Goal: Transaction & Acquisition: Download file/media

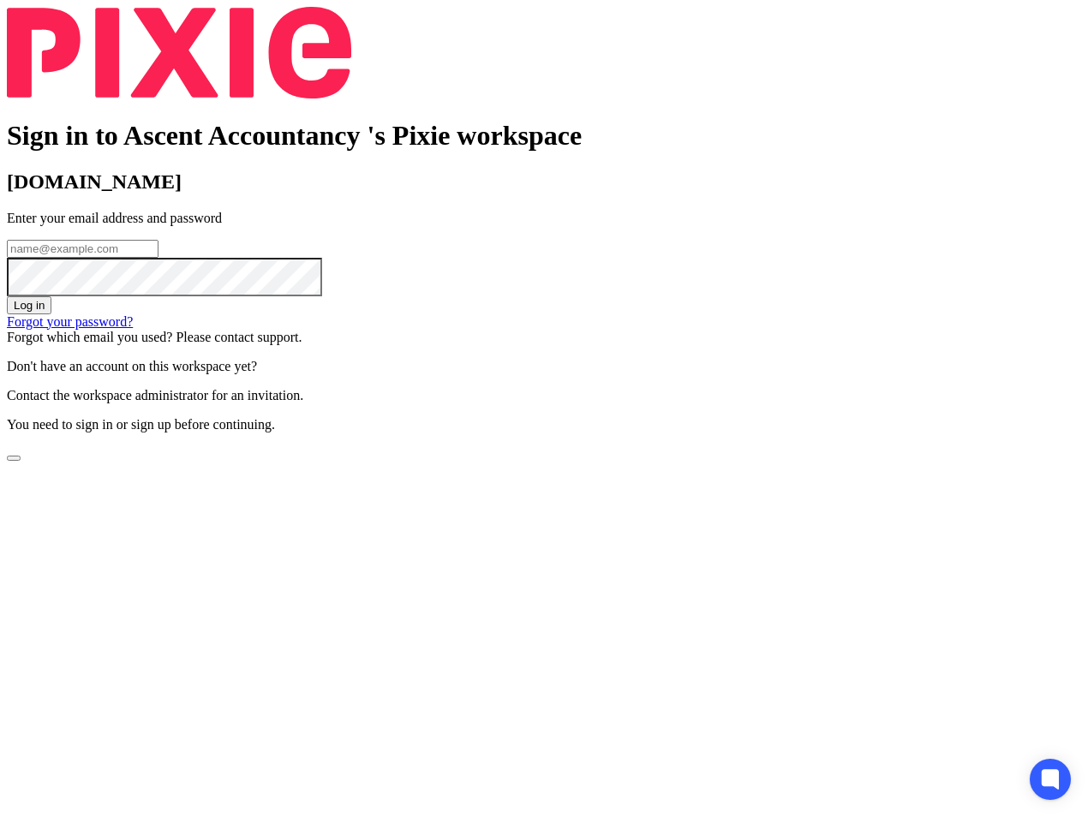
type input "[PERSON_NAME][EMAIL_ADDRESS][DOMAIN_NAME]"
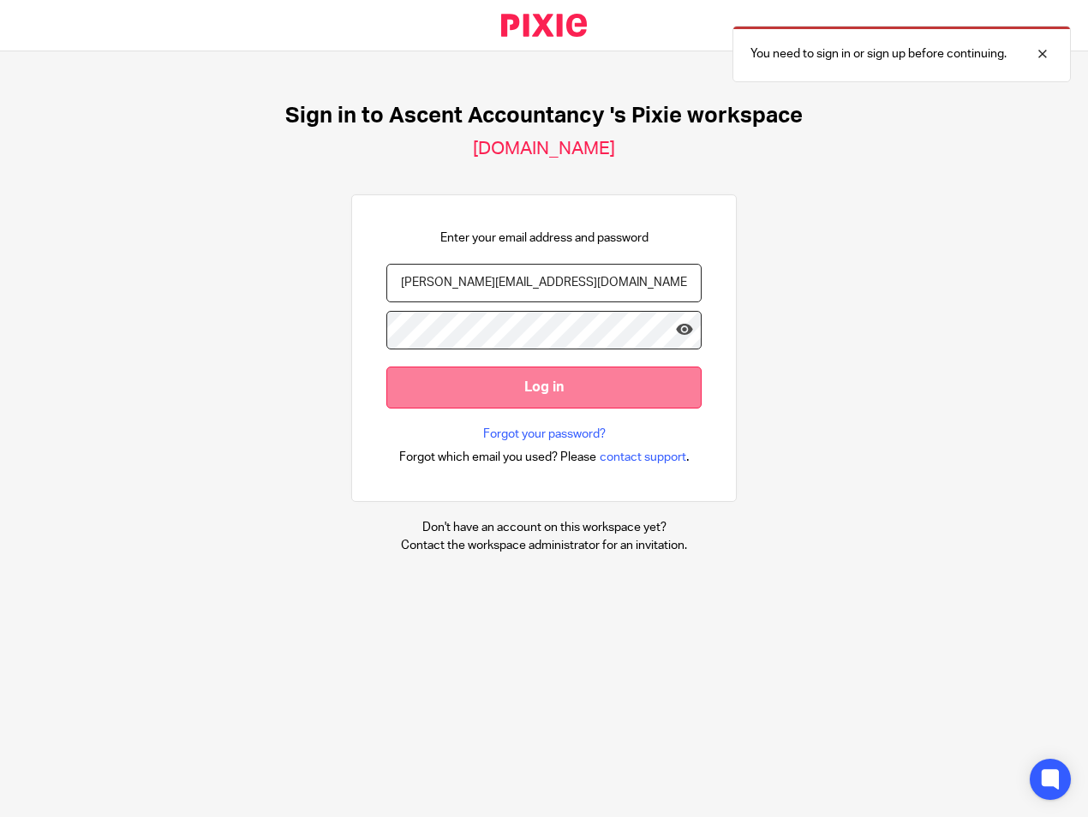
click at [565, 394] on input "Log in" at bounding box center [543, 388] width 315 height 42
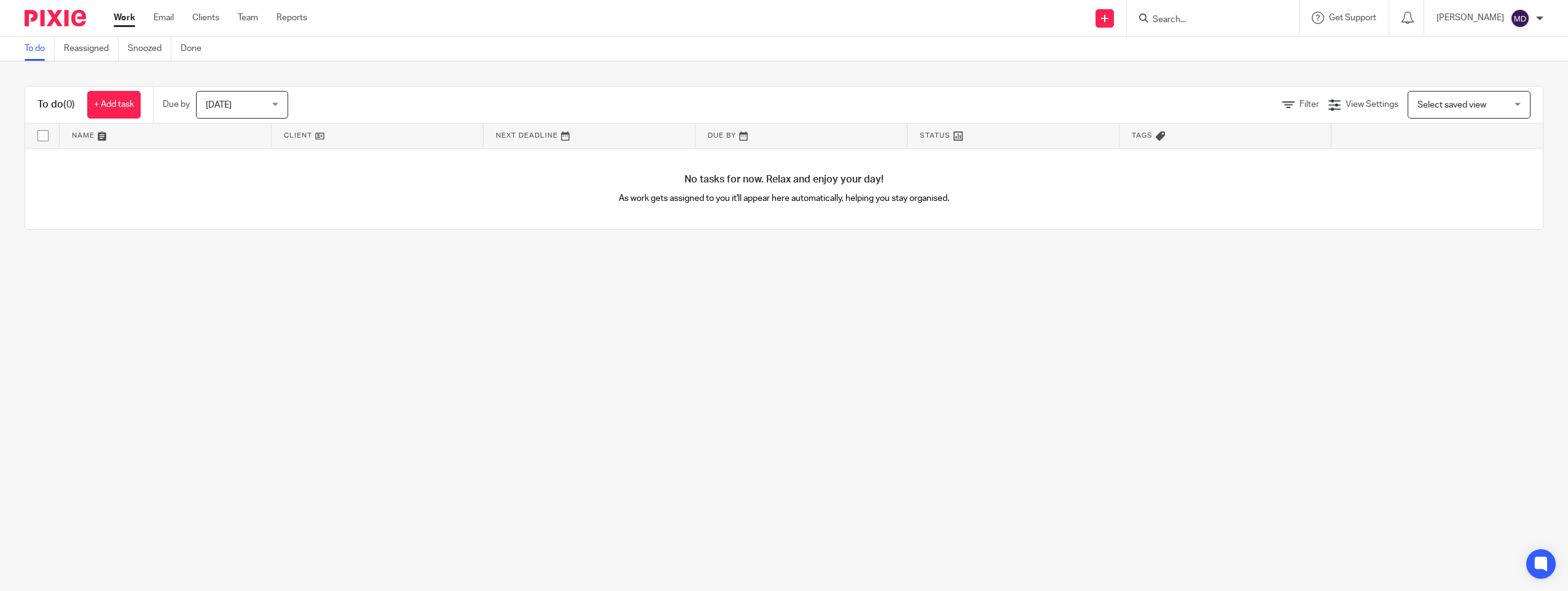
click at [780, 11] on form at bounding box center [1217, 18] width 131 height 15
click at [780, 15] on input "Search" at bounding box center [1206, 20] width 110 height 11
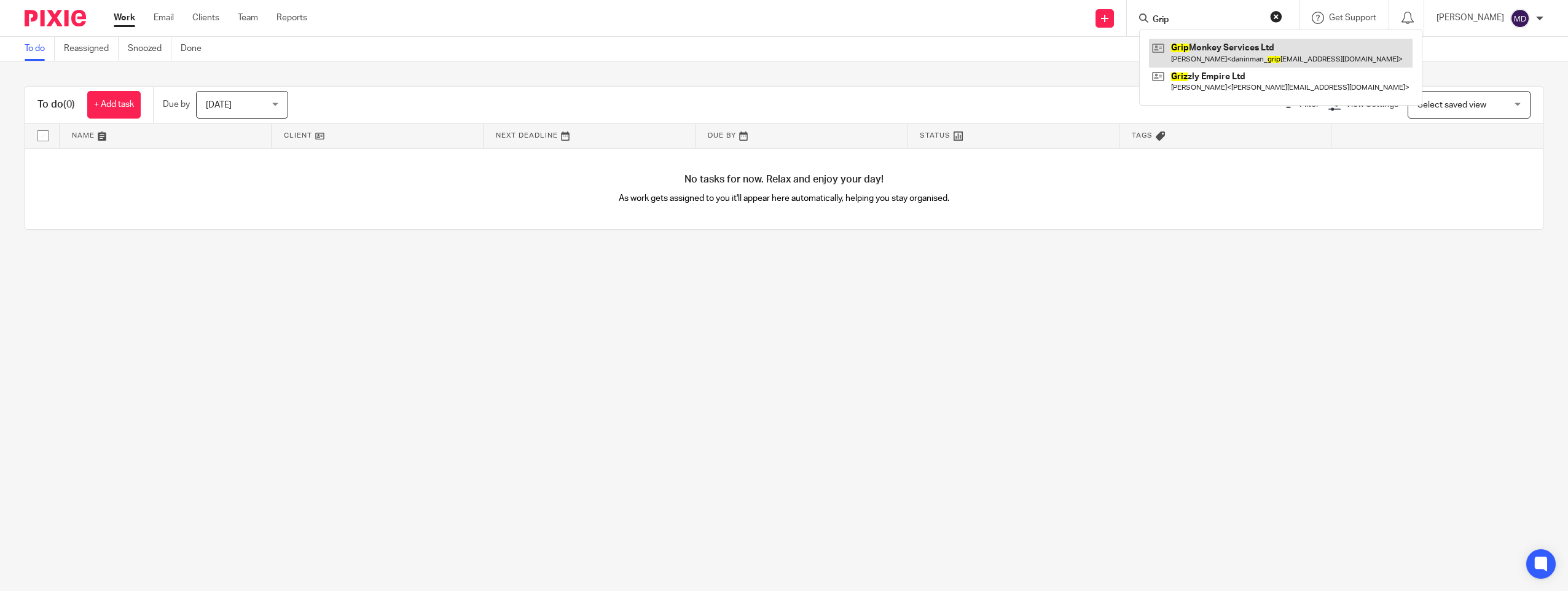
type input "Grip"
click at [780, 46] on link at bounding box center [1281, 52] width 264 height 28
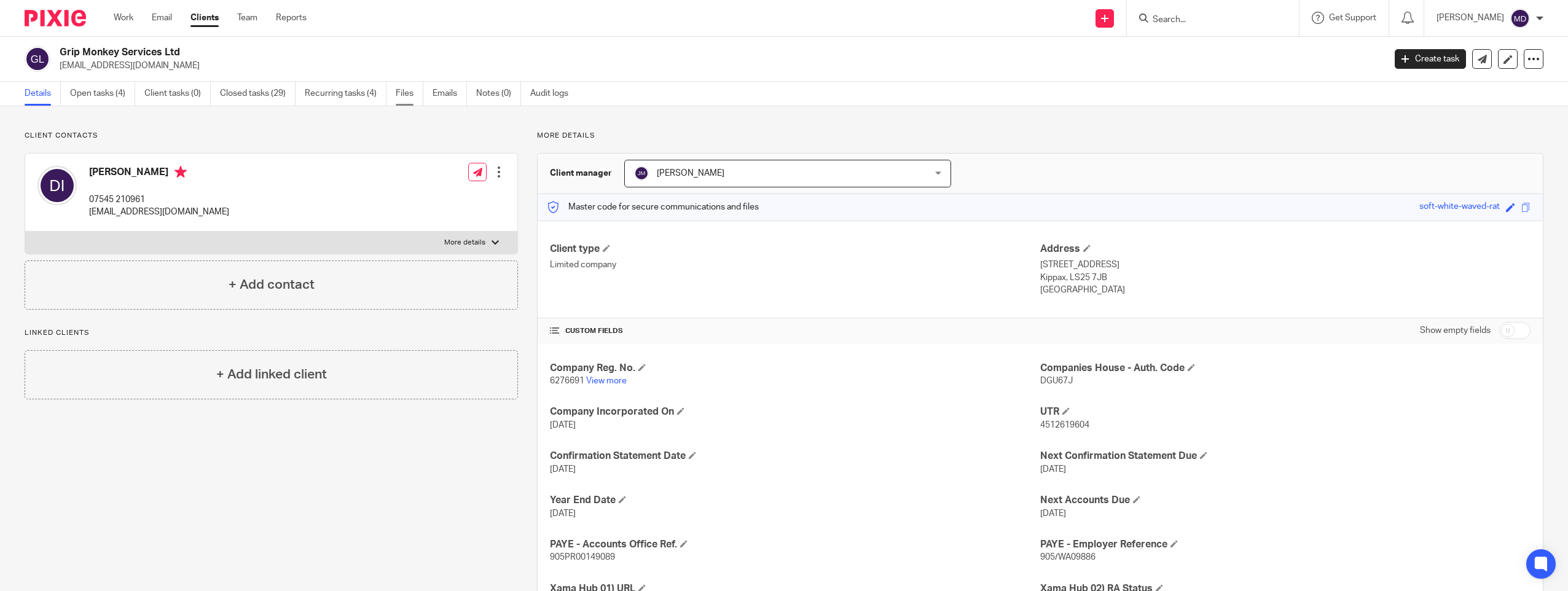
click at [418, 93] on link "Files" at bounding box center [410, 93] width 28 height 24
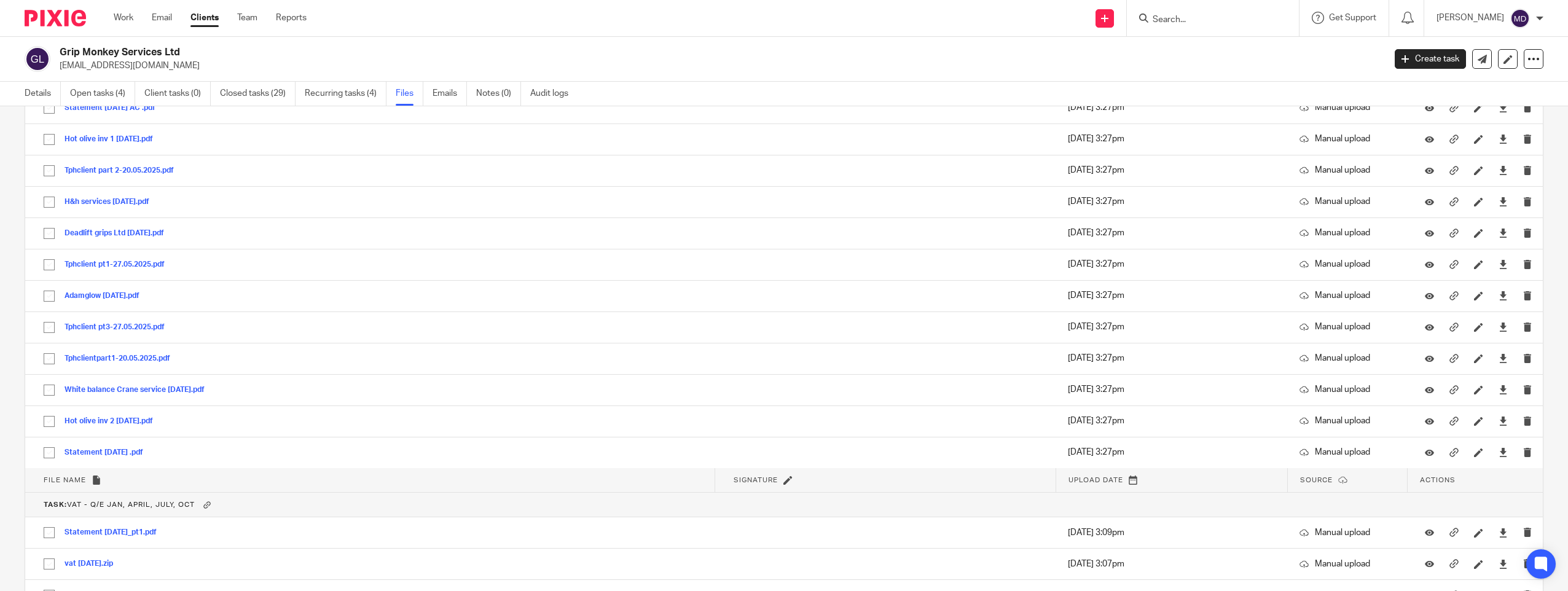
scroll to position [1324, 0]
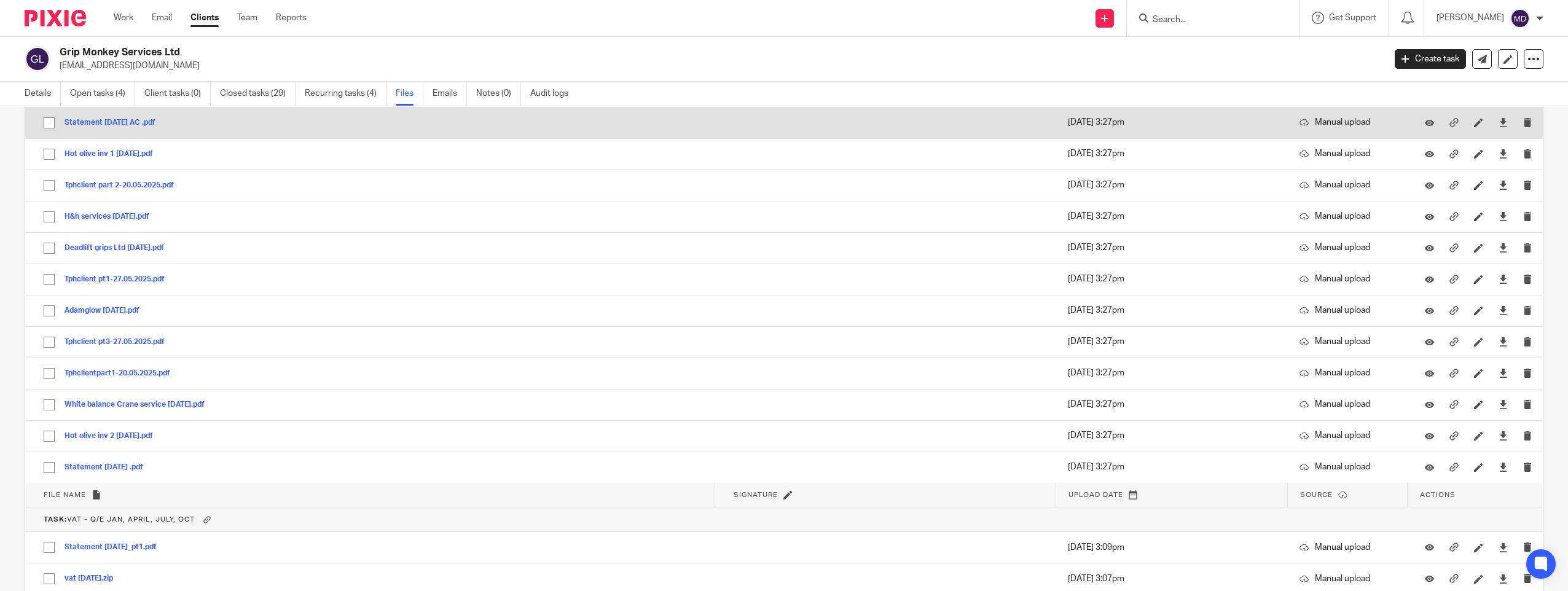
click at [48, 126] on input "checkbox" at bounding box center [49, 123] width 24 height 24
checkbox input "true"
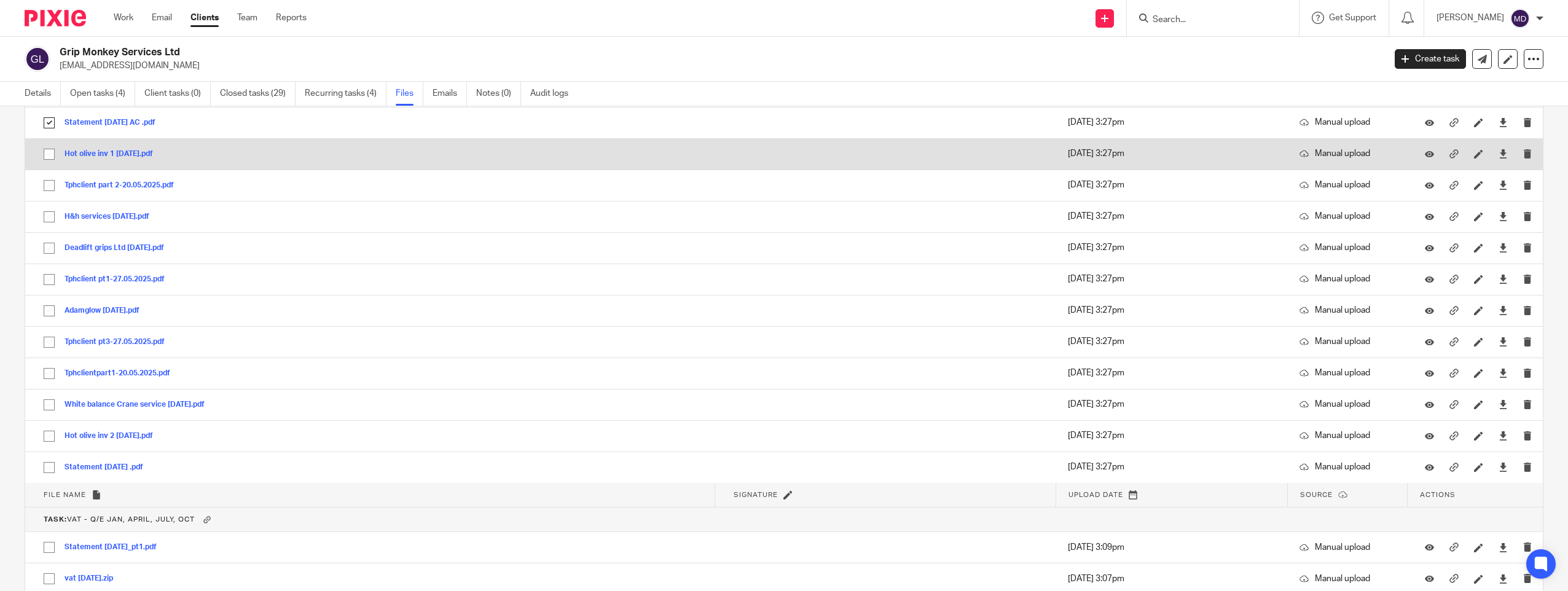
click at [44, 149] on input "checkbox" at bounding box center [49, 154] width 24 height 24
checkbox input "true"
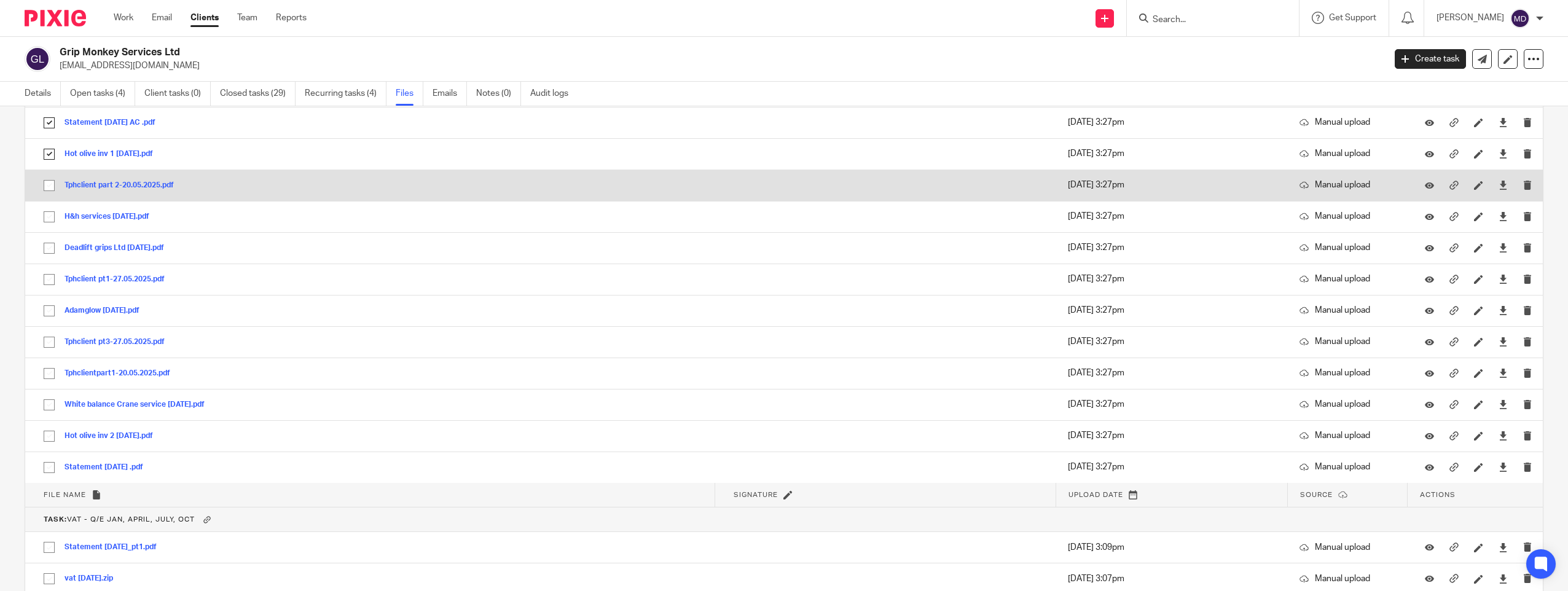
click at [49, 181] on input "checkbox" at bounding box center [49, 185] width 24 height 24
checkbox input "true"
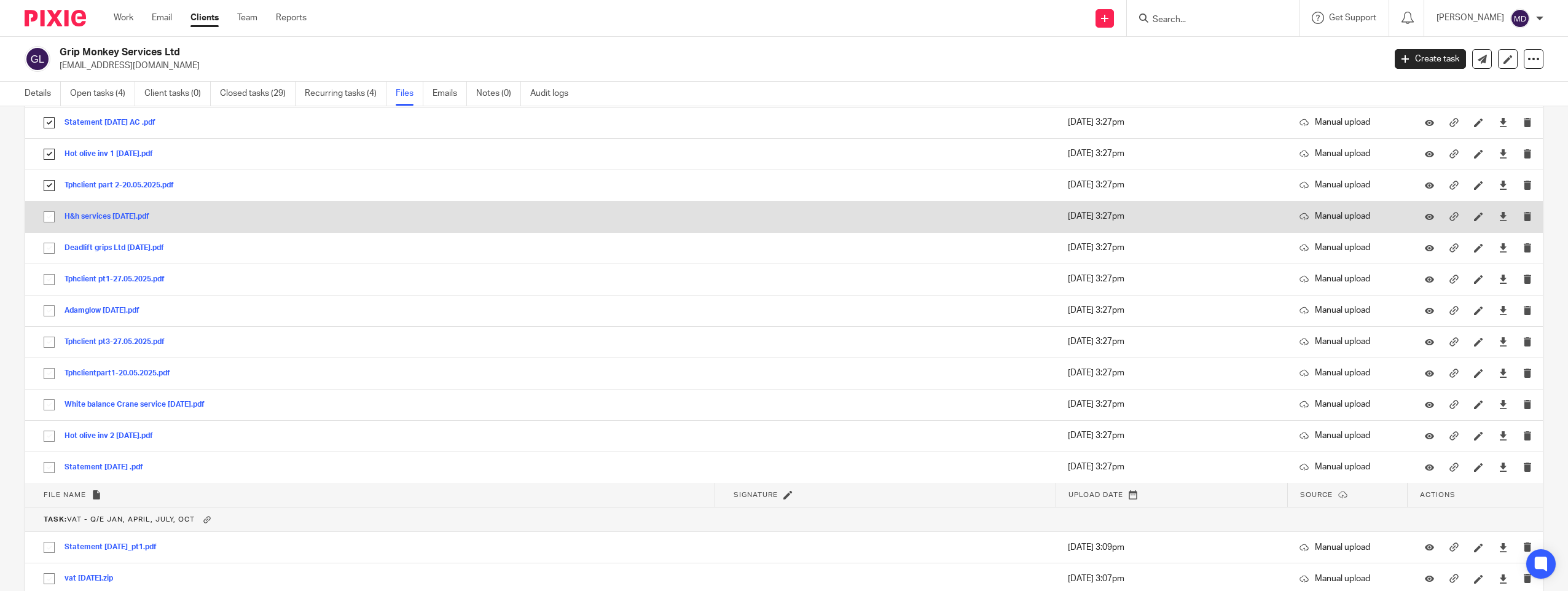
click at [49, 217] on input "checkbox" at bounding box center [49, 217] width 24 height 24
checkbox input "true"
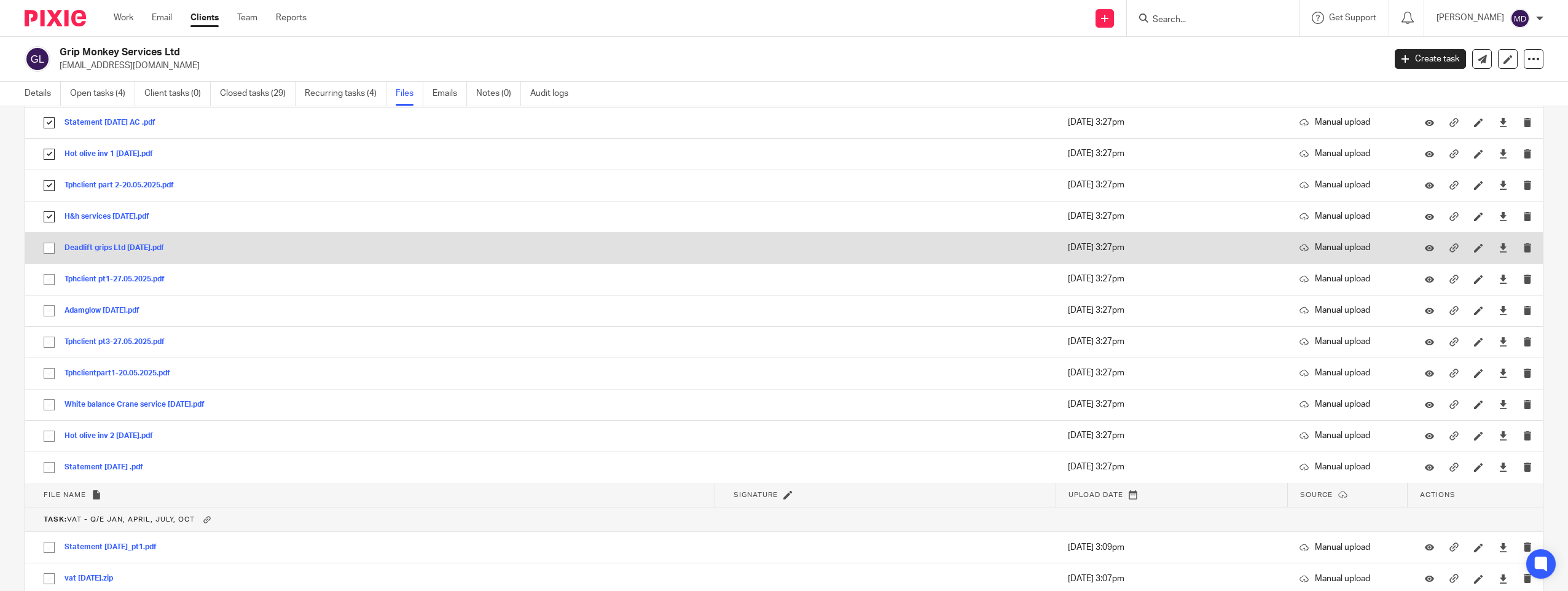
click at [47, 245] on input "checkbox" at bounding box center [49, 248] width 24 height 24
checkbox input "true"
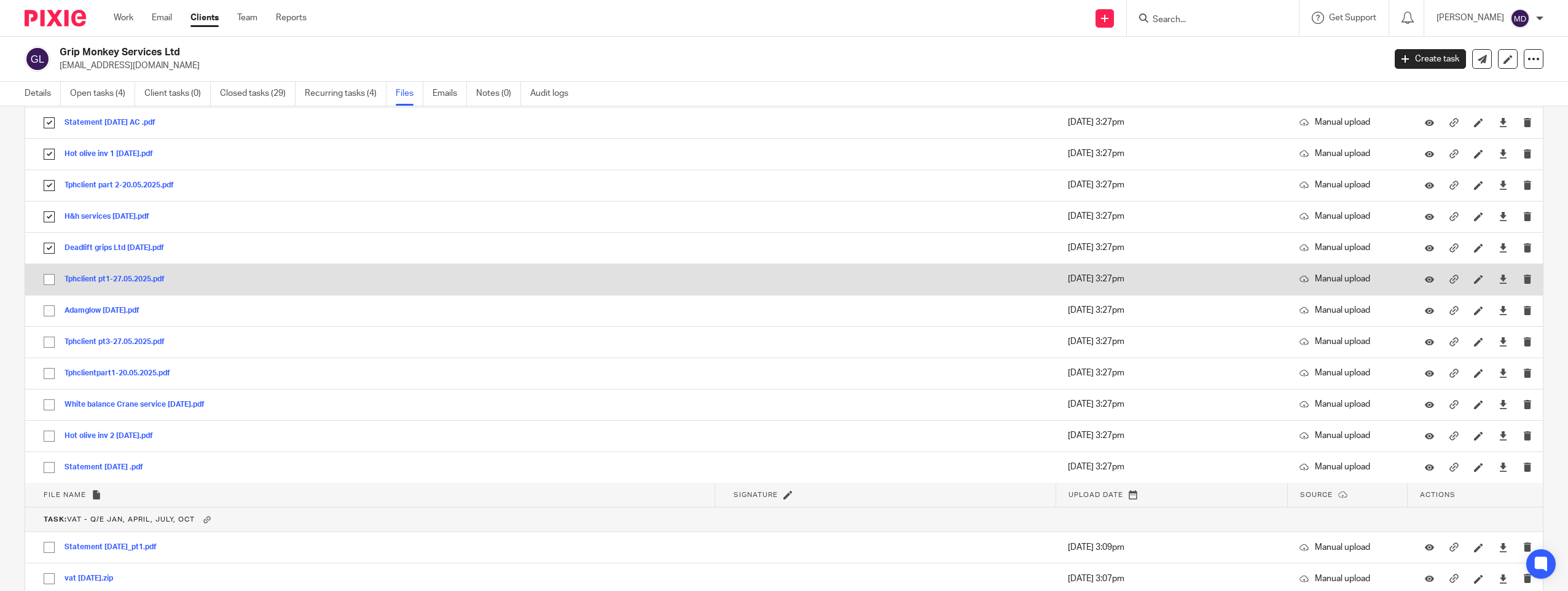
click at [50, 280] on input "checkbox" at bounding box center [49, 280] width 24 height 24
checkbox input "true"
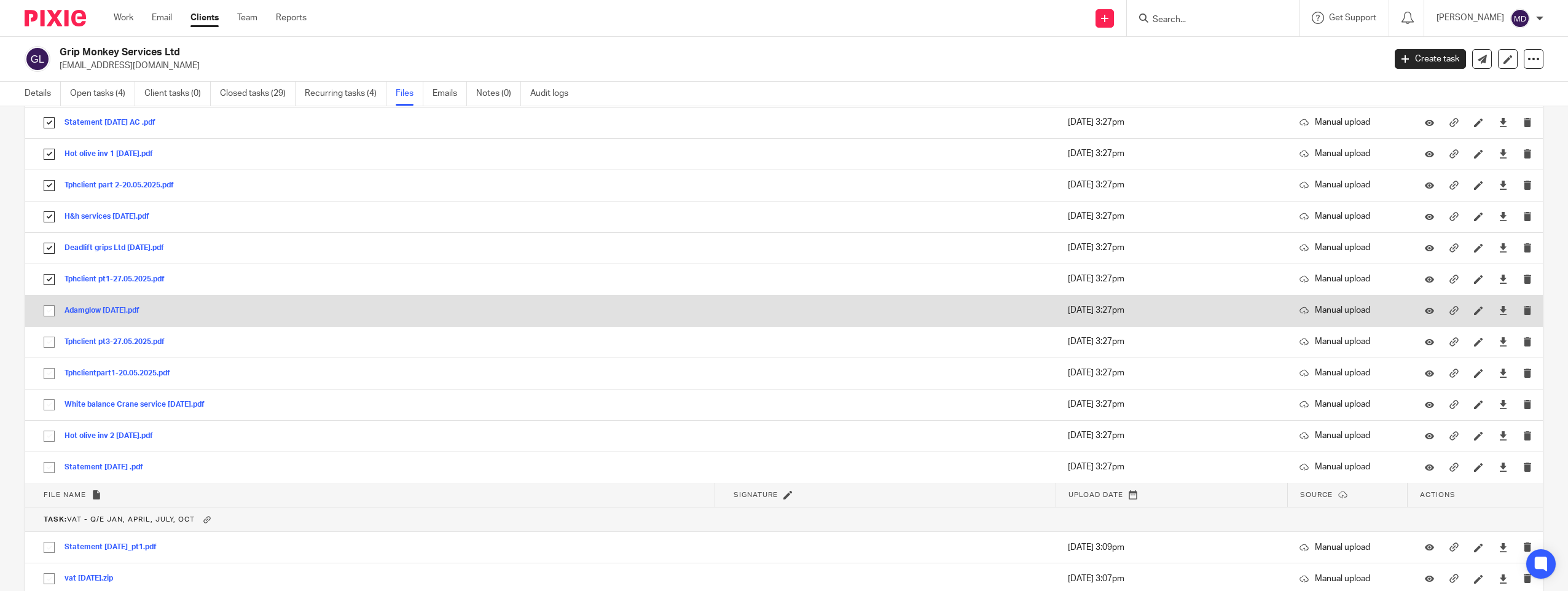
click at [51, 309] on input "checkbox" at bounding box center [49, 311] width 24 height 24
checkbox input "true"
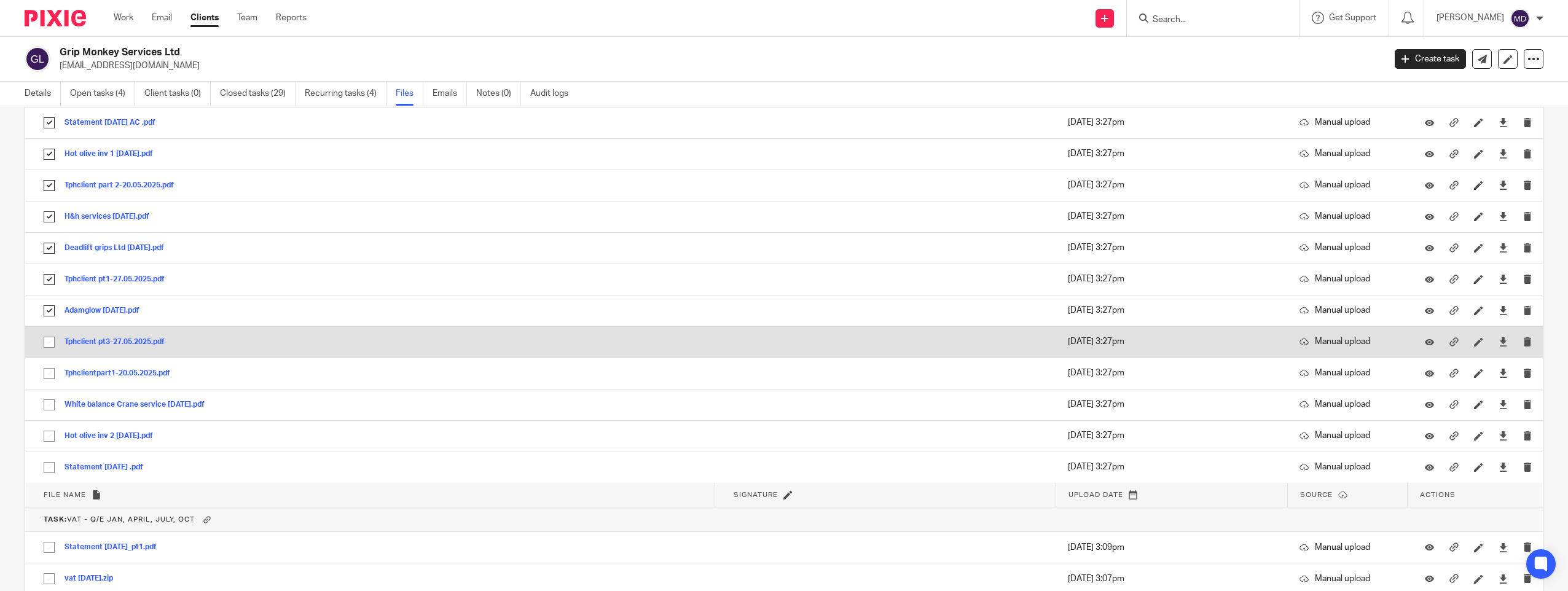
click at [45, 345] on input "checkbox" at bounding box center [49, 342] width 24 height 24
checkbox input "true"
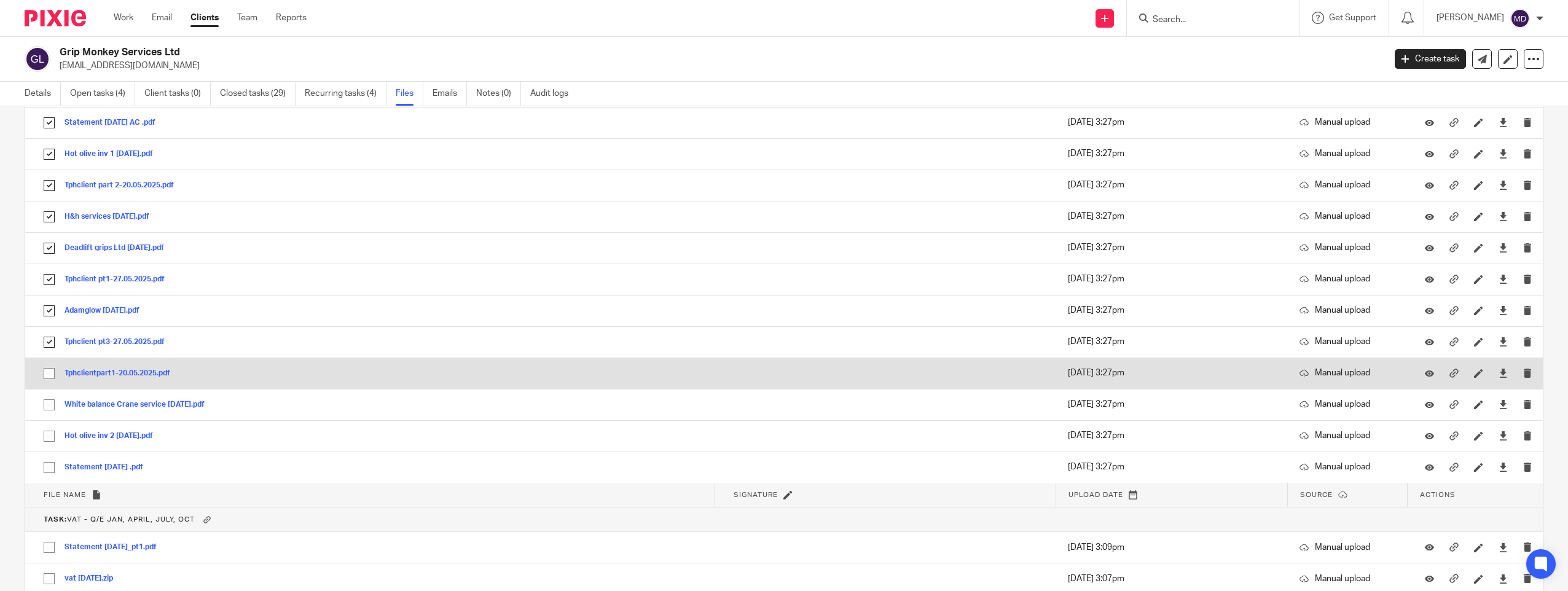
click at [50, 377] on input "checkbox" at bounding box center [49, 374] width 24 height 24
checkbox input "true"
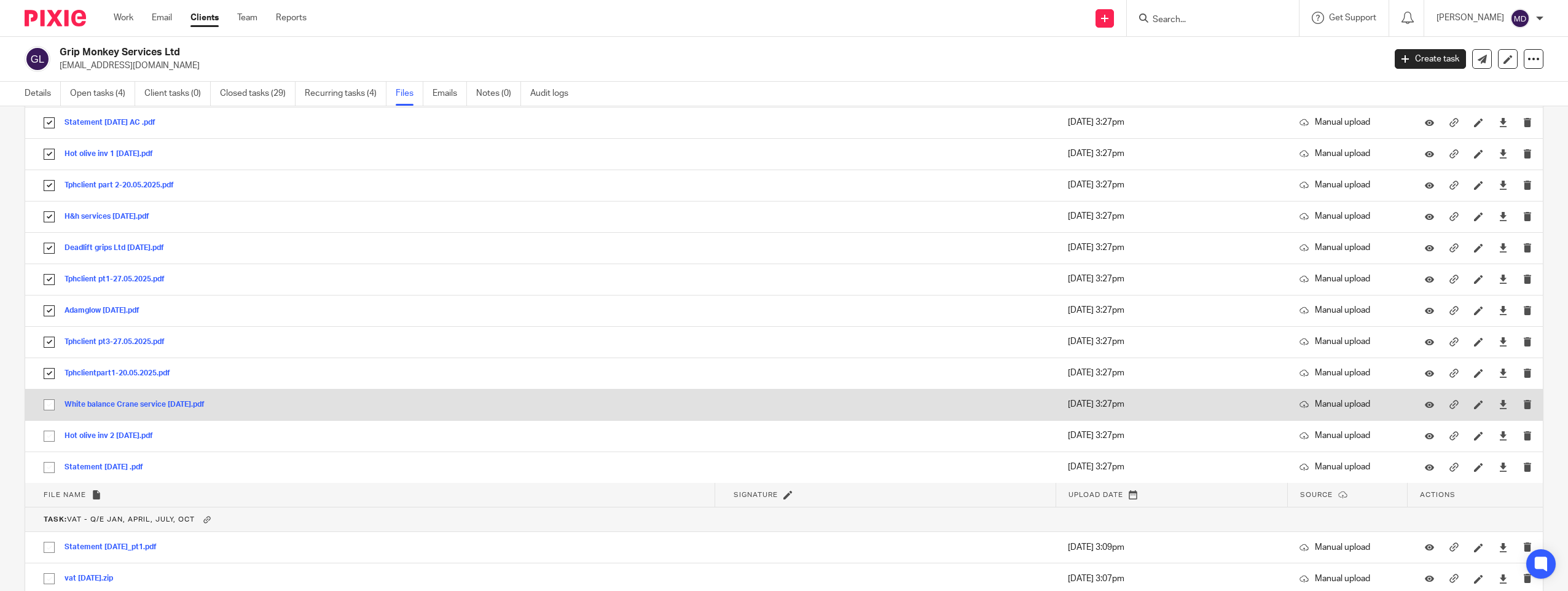
click at [52, 403] on input "checkbox" at bounding box center [49, 405] width 24 height 24
checkbox input "true"
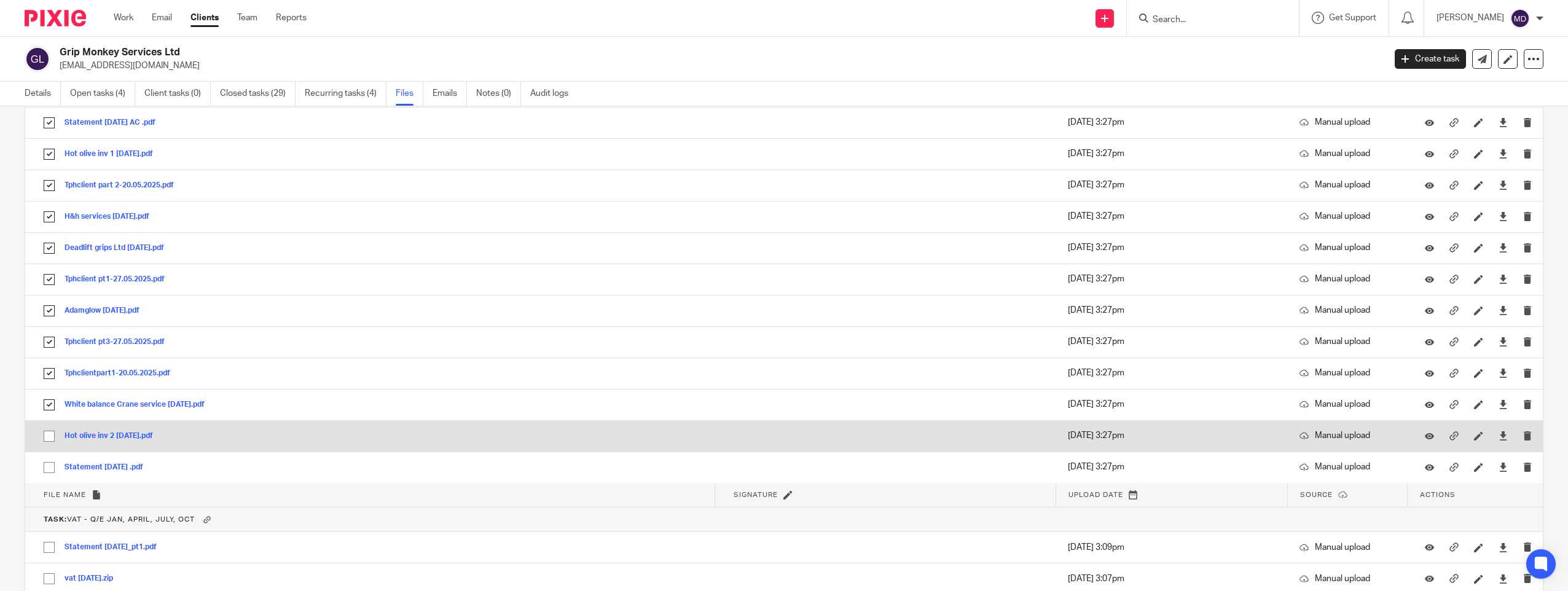
click at [52, 435] on input "checkbox" at bounding box center [49, 436] width 24 height 24
checkbox input "true"
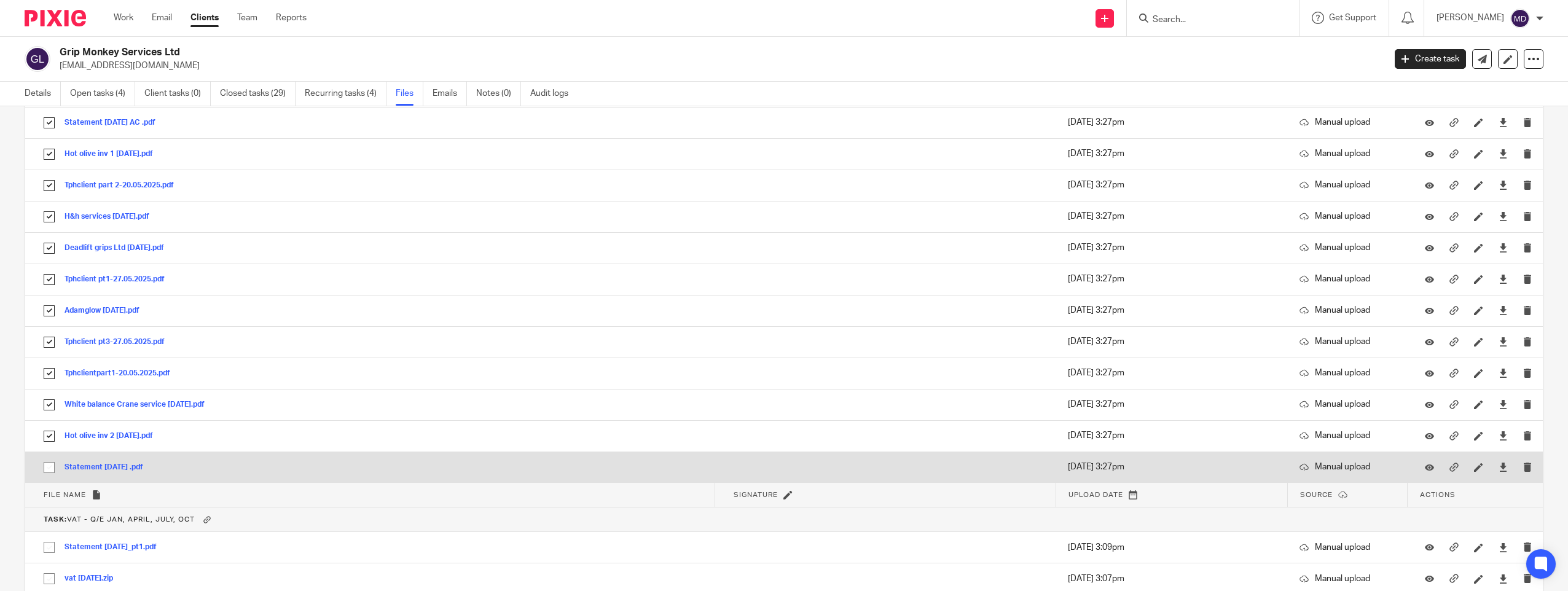
click at [49, 470] on input "checkbox" at bounding box center [49, 468] width 24 height 24
checkbox input "true"
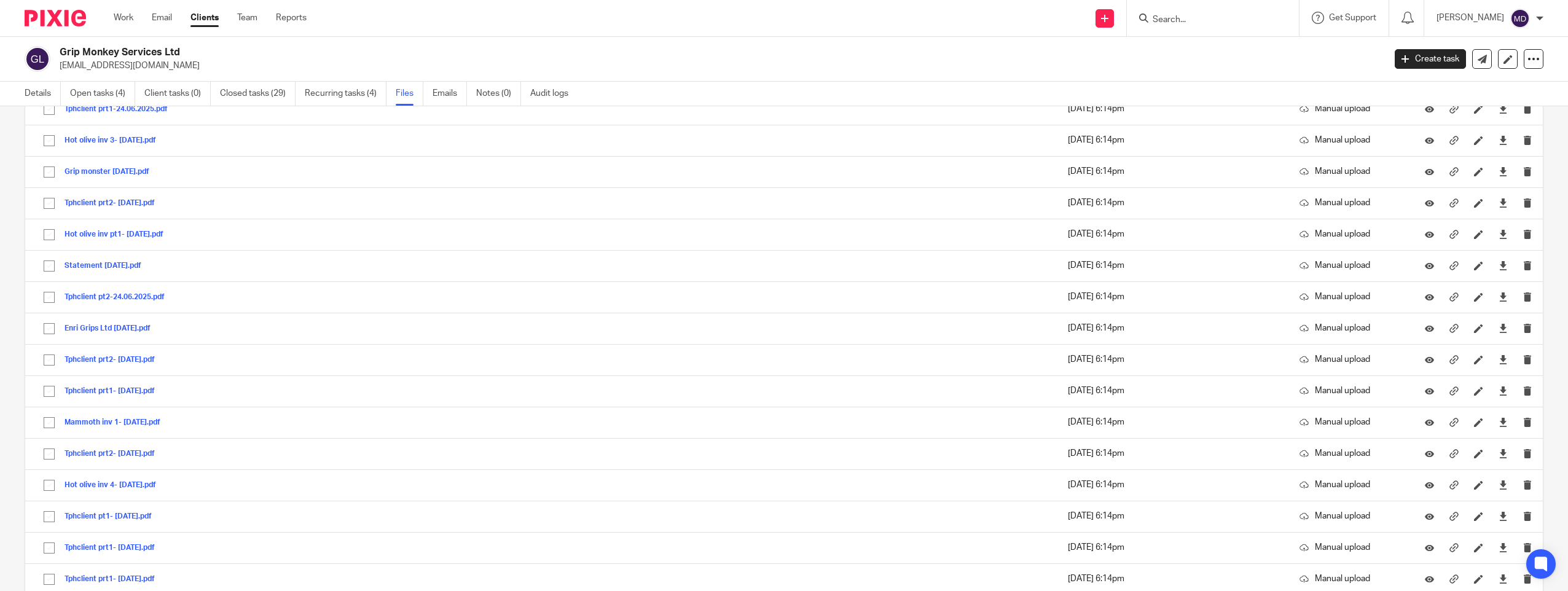
scroll to position [317, 0]
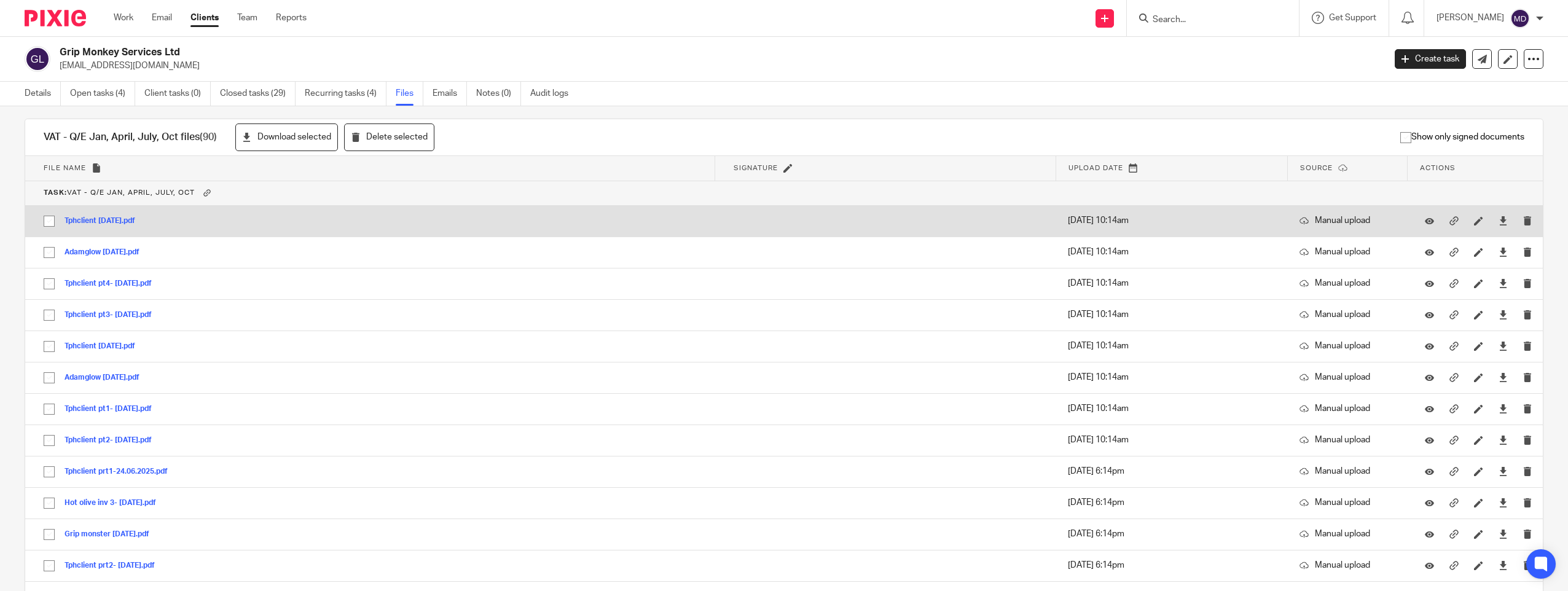
click at [42, 221] on input "checkbox" at bounding box center [49, 221] width 24 height 24
checkbox input "true"
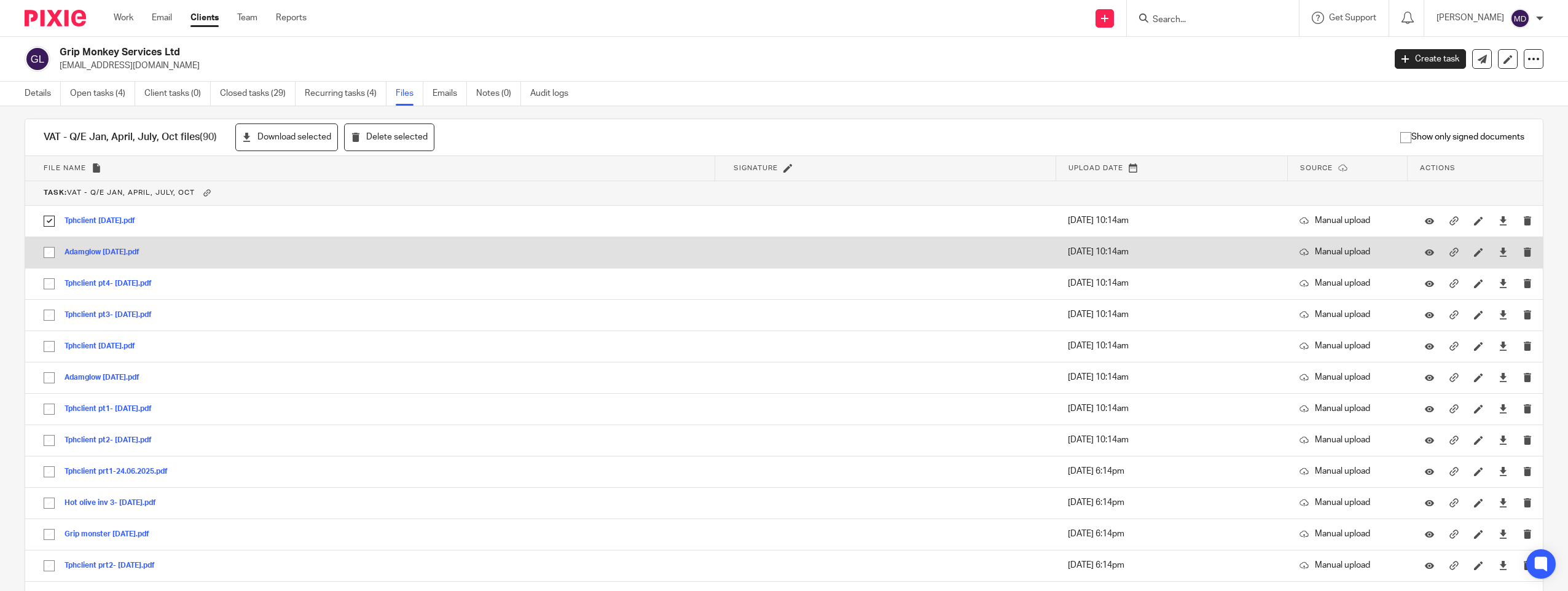
click at [52, 251] on input "checkbox" at bounding box center [49, 252] width 24 height 24
checkbox input "true"
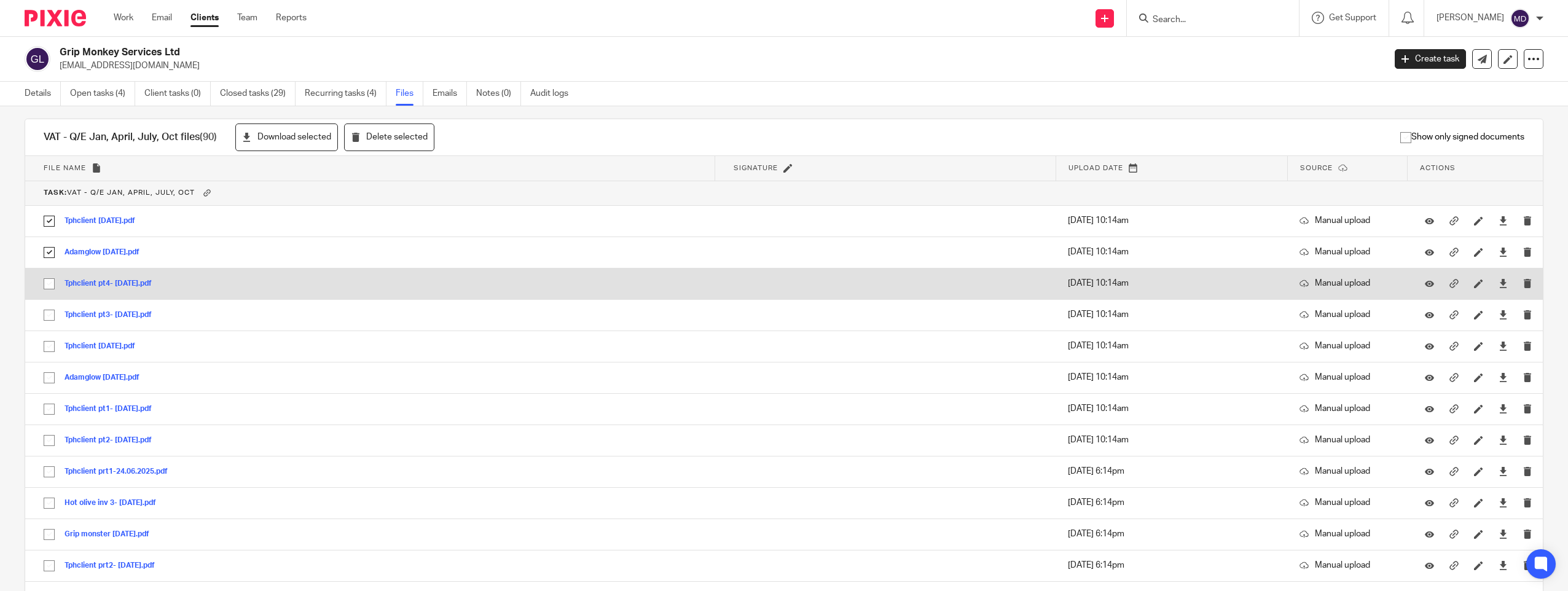
click at [44, 284] on input "checkbox" at bounding box center [49, 284] width 24 height 24
checkbox input "true"
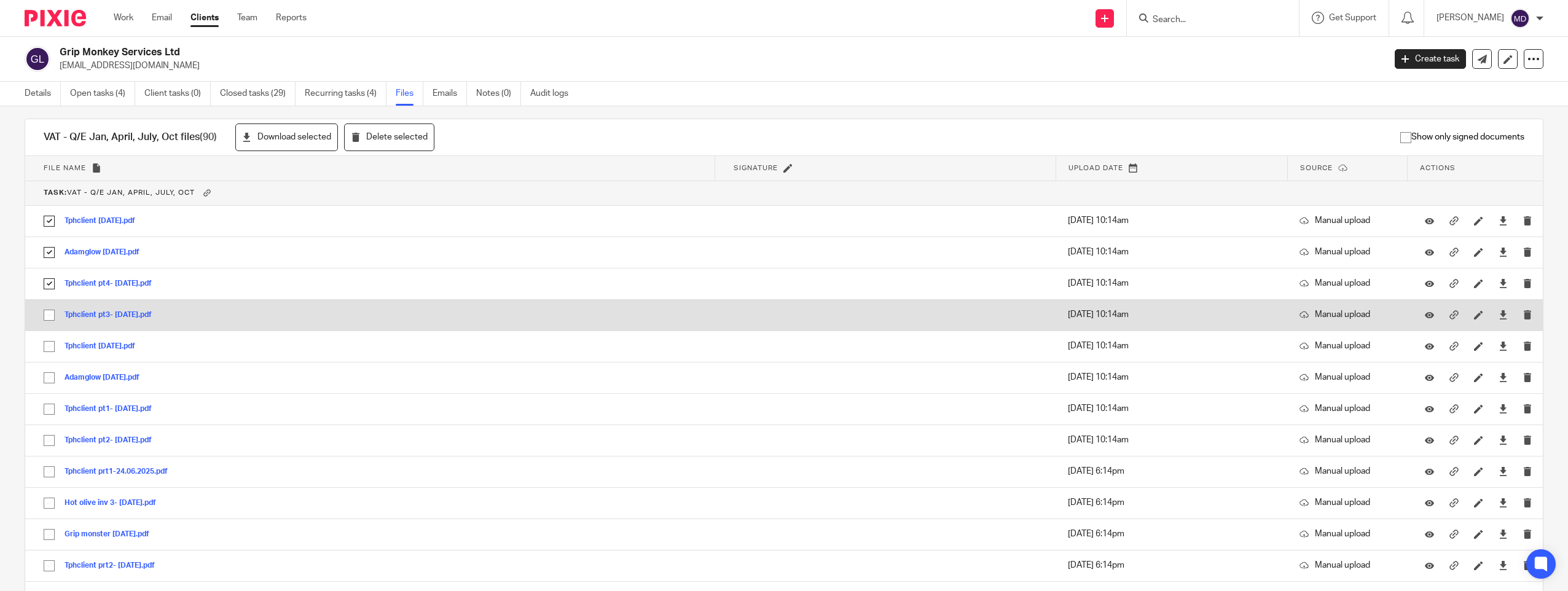
click at [48, 317] on input "checkbox" at bounding box center [49, 315] width 24 height 24
checkbox input "true"
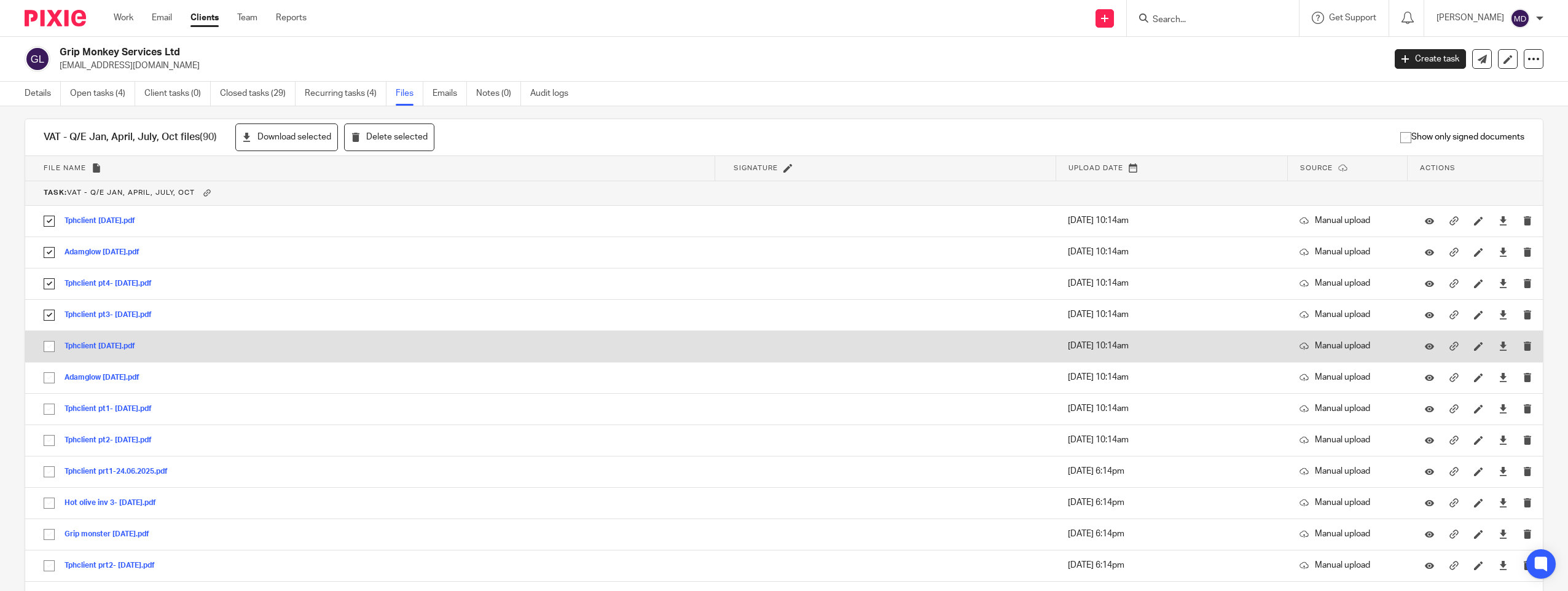
click at [49, 349] on input "checkbox" at bounding box center [49, 346] width 24 height 24
checkbox input "true"
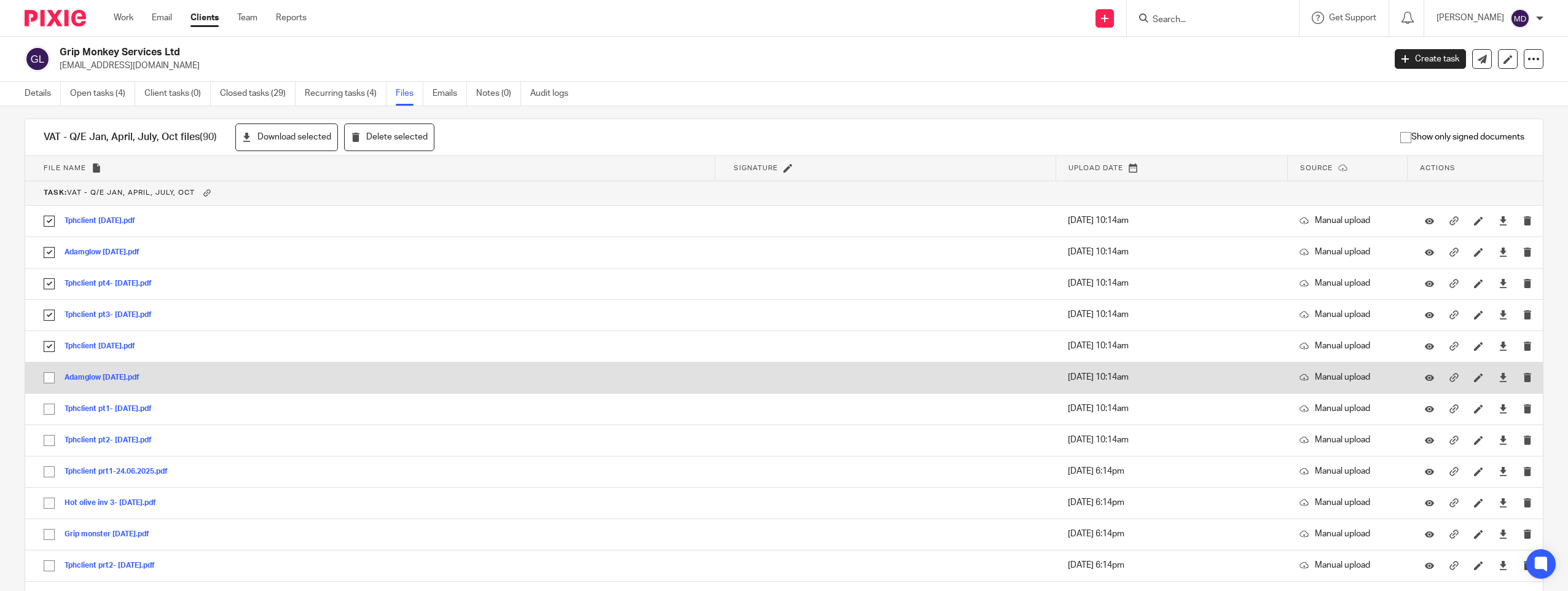
click at [49, 380] on input "checkbox" at bounding box center [49, 378] width 24 height 24
checkbox input "true"
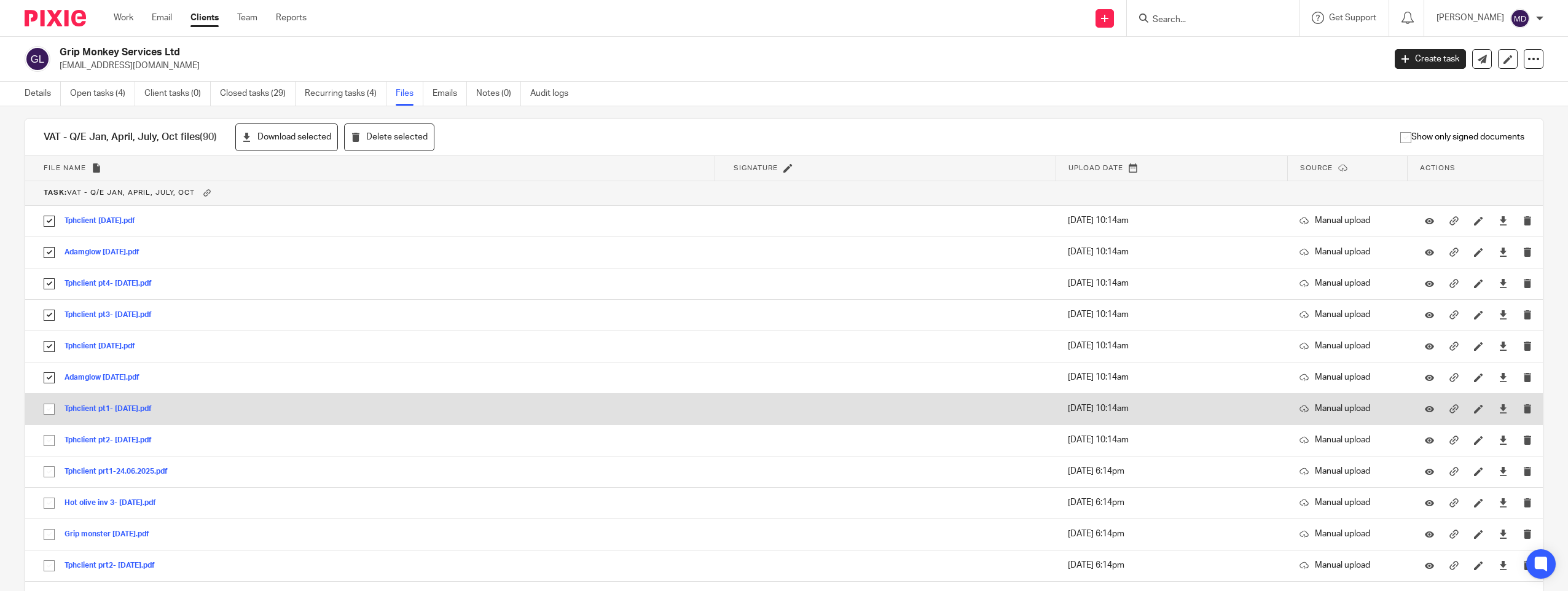
click at [45, 410] on input "checkbox" at bounding box center [49, 409] width 24 height 24
checkbox input "true"
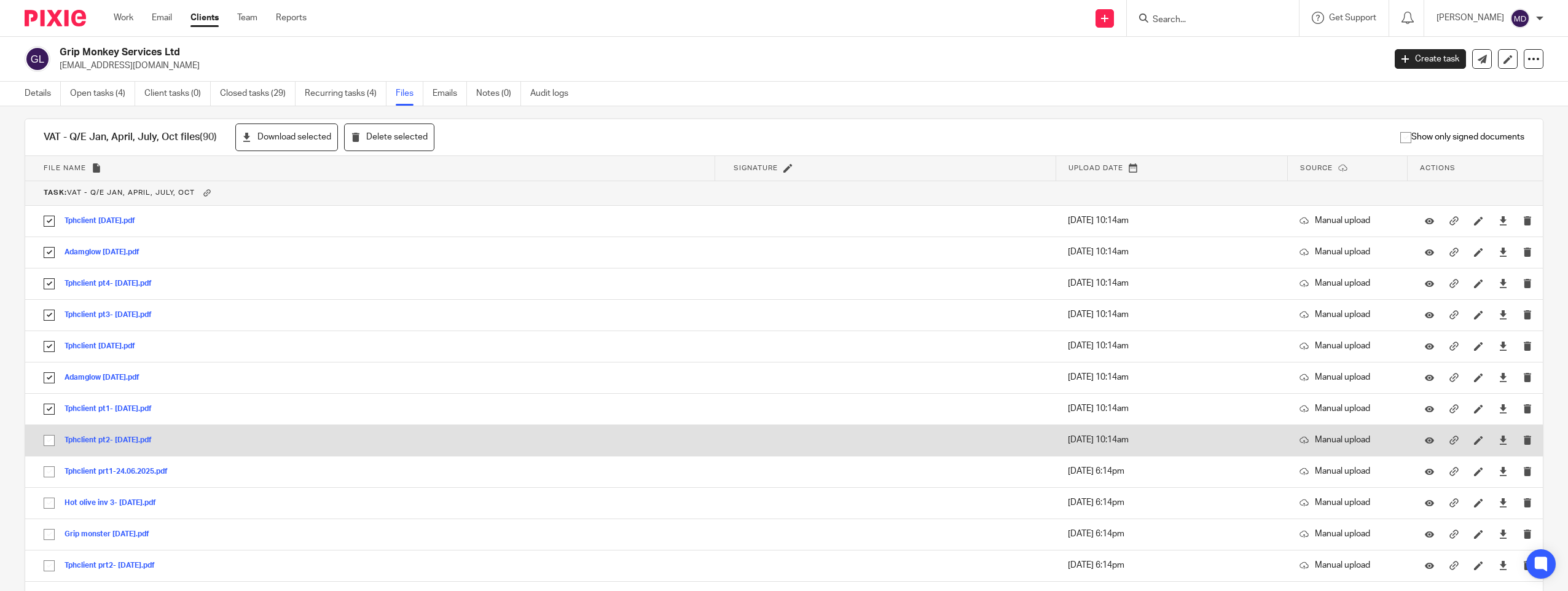
click at [46, 444] on input "checkbox" at bounding box center [49, 440] width 24 height 24
checkbox input "true"
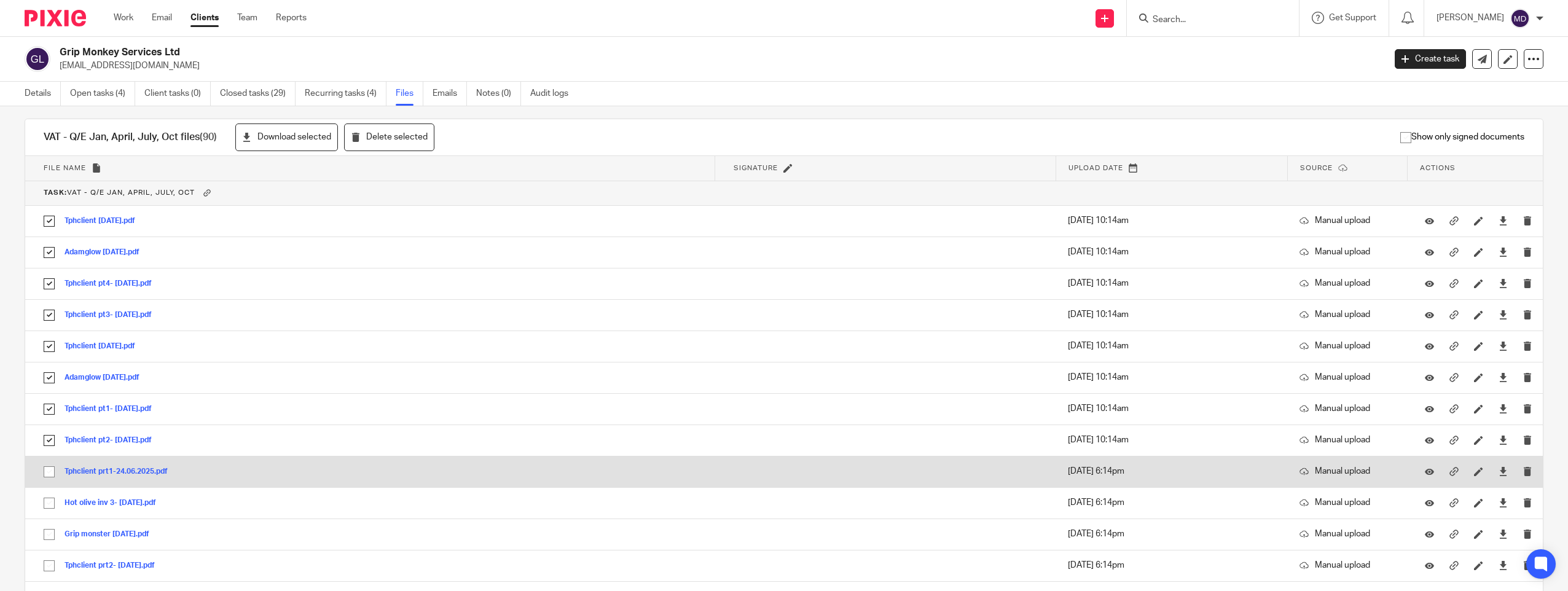
click at [49, 468] on input "checkbox" at bounding box center [49, 472] width 24 height 24
checkbox input "true"
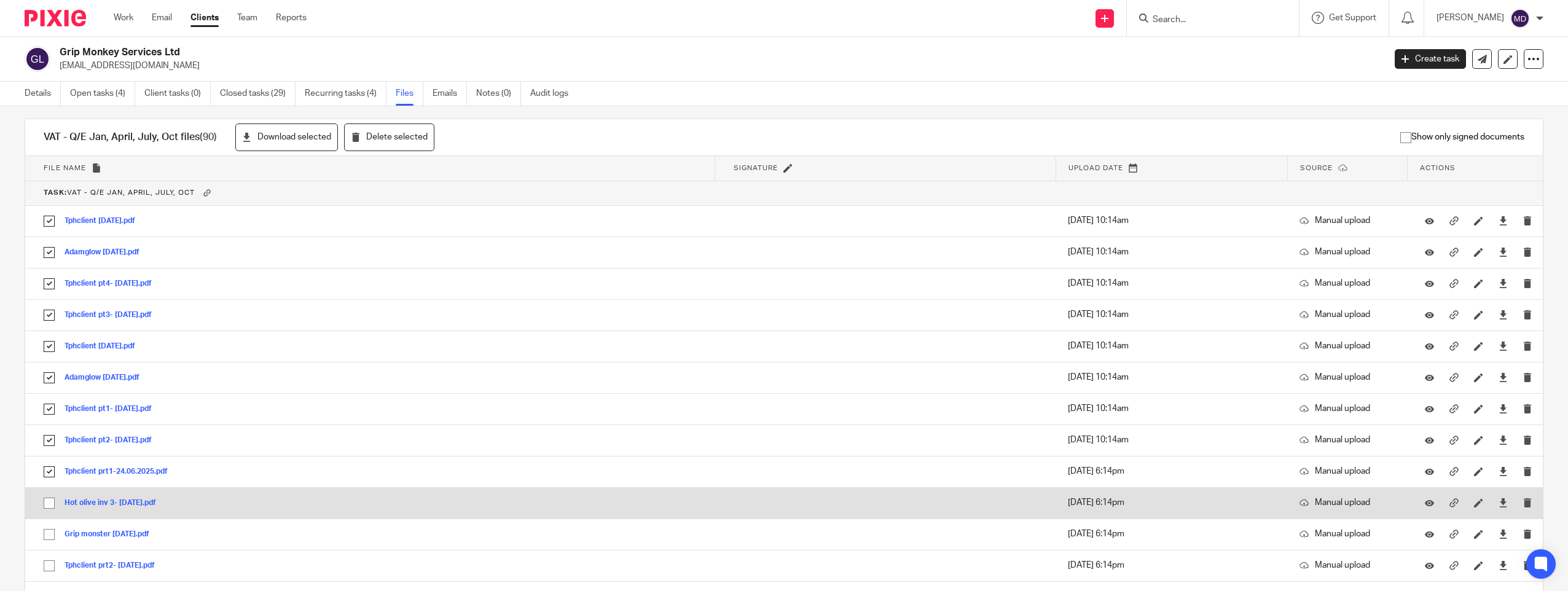
click at [47, 498] on input "checkbox" at bounding box center [49, 503] width 24 height 24
checkbox input "true"
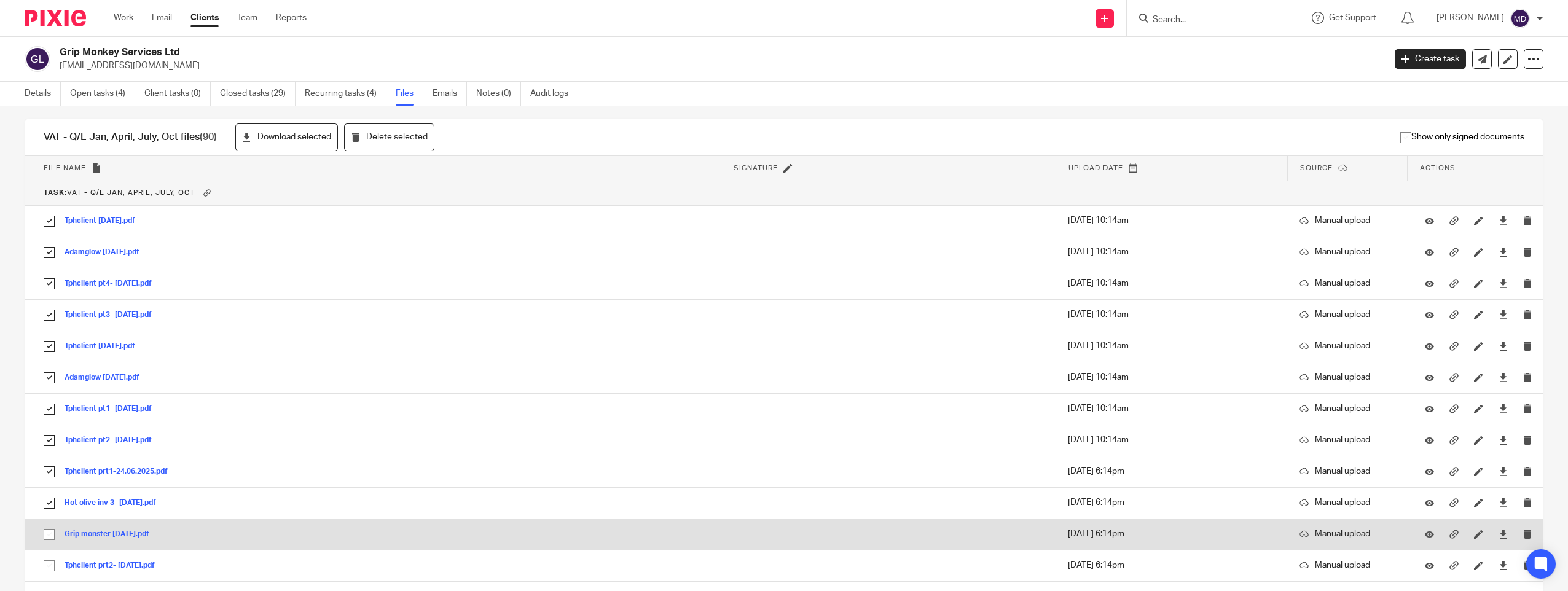
drag, startPoint x: 49, startPoint y: 530, endPoint x: 47, endPoint y: 542, distance: 12.2
click at [48, 533] on input "checkbox" at bounding box center [49, 534] width 24 height 24
checkbox input "true"
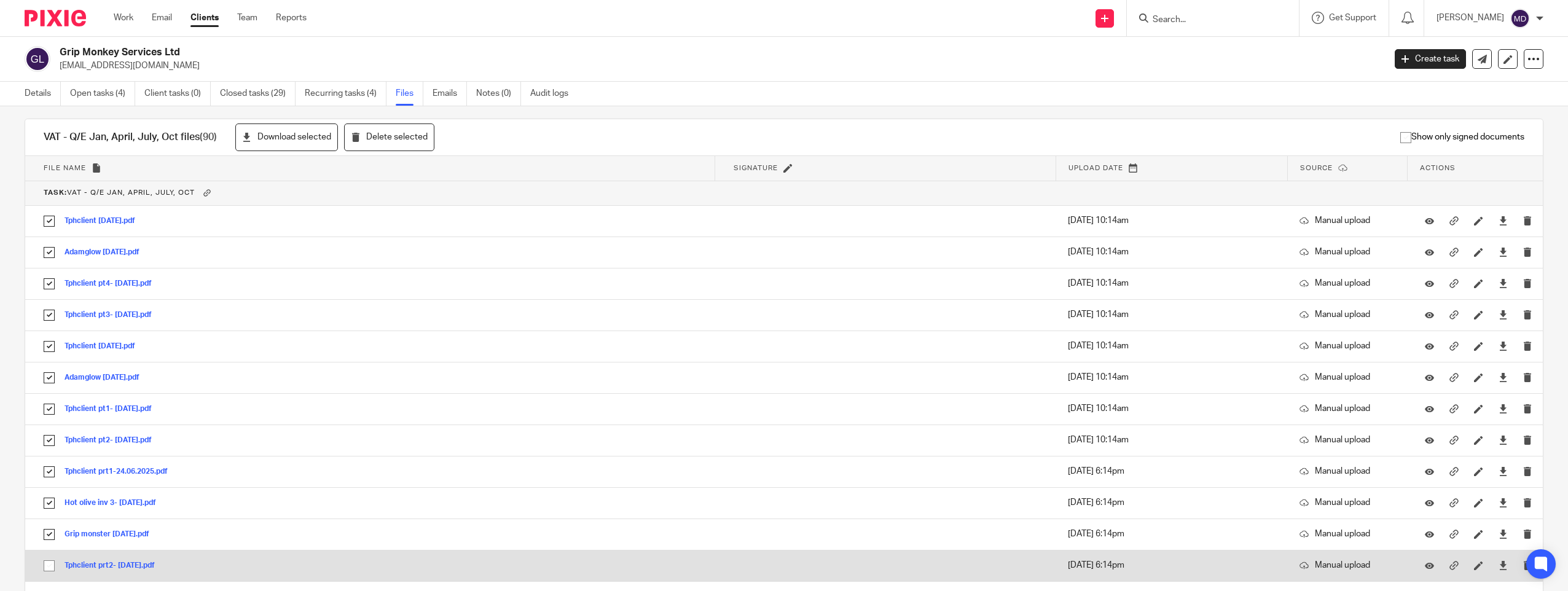
click at [47, 560] on input "checkbox" at bounding box center [49, 566] width 24 height 24
checkbox input "true"
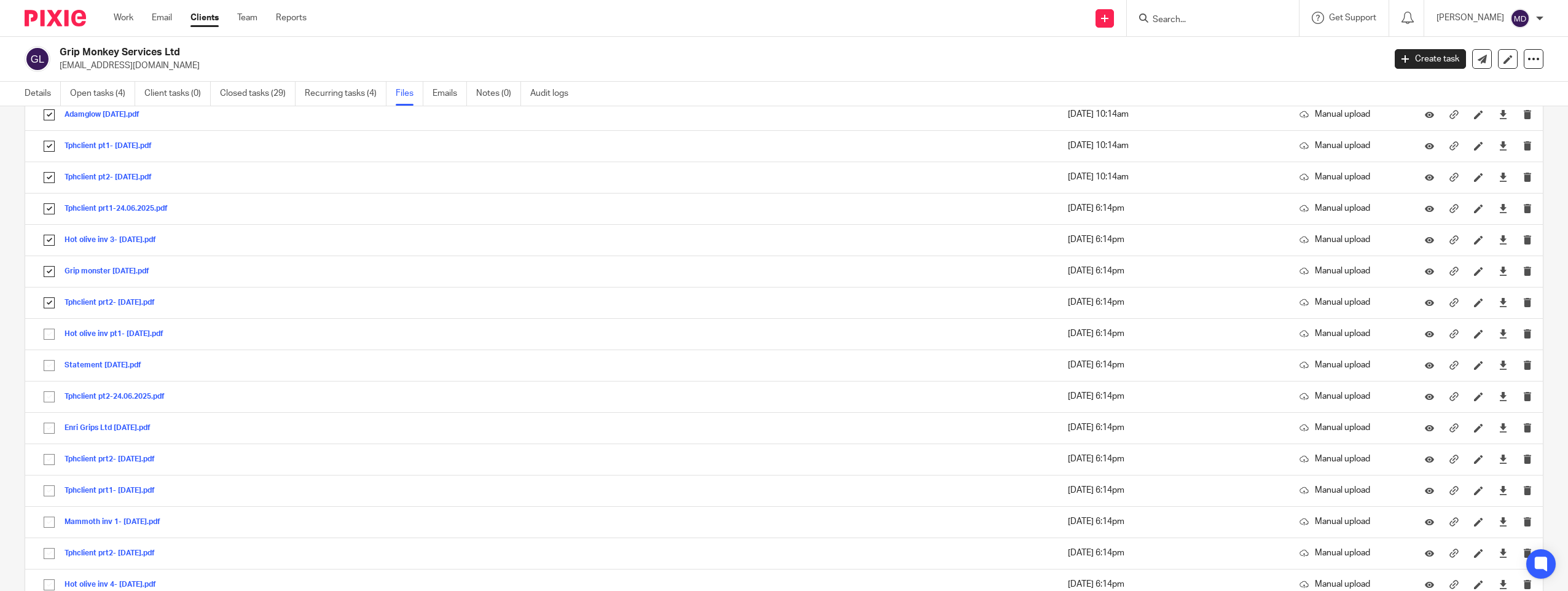
scroll to position [689, 0]
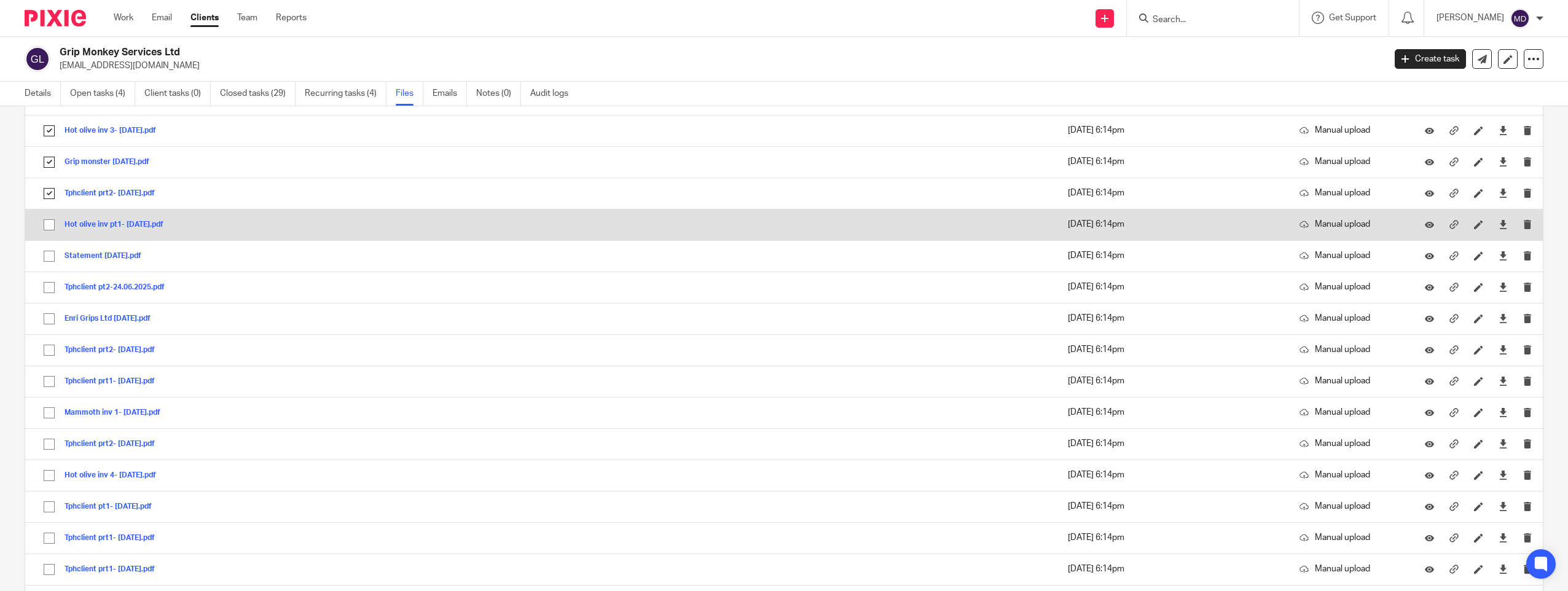
click at [44, 224] on input "checkbox" at bounding box center [49, 224] width 24 height 24
checkbox input "true"
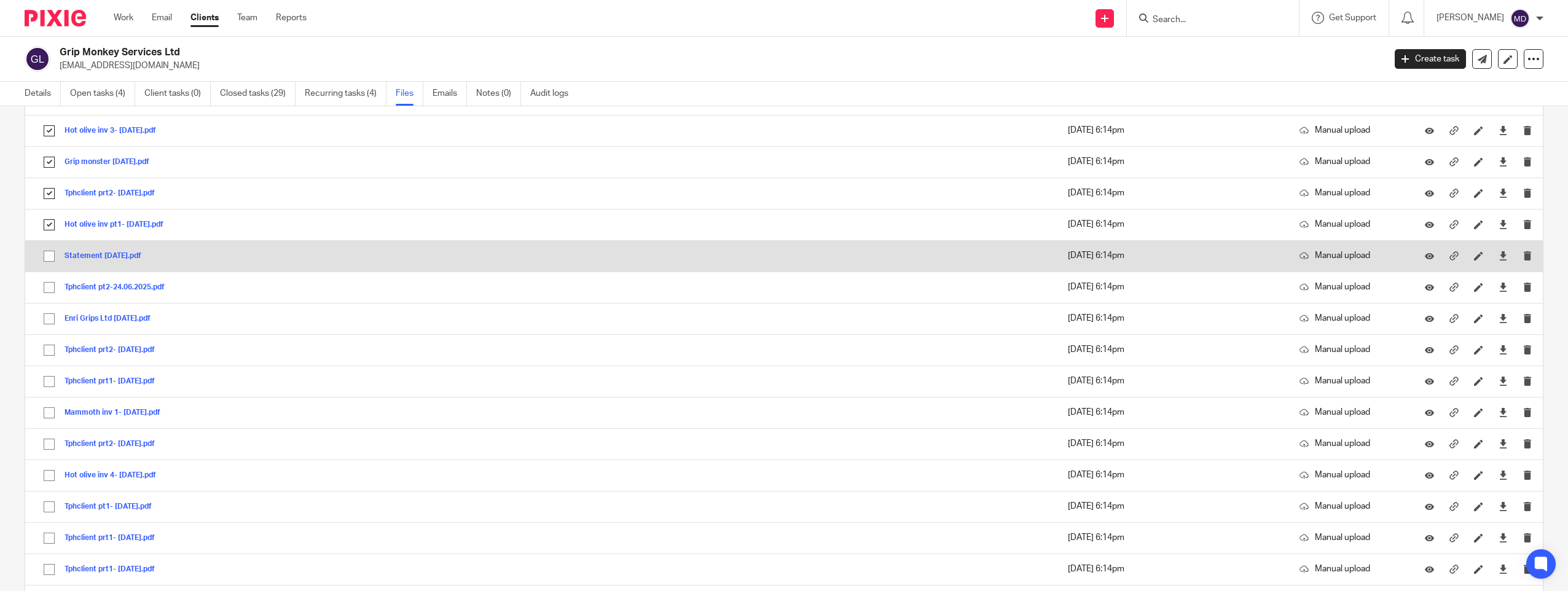
click at [53, 255] on input "checkbox" at bounding box center [49, 256] width 24 height 24
checkbox input "true"
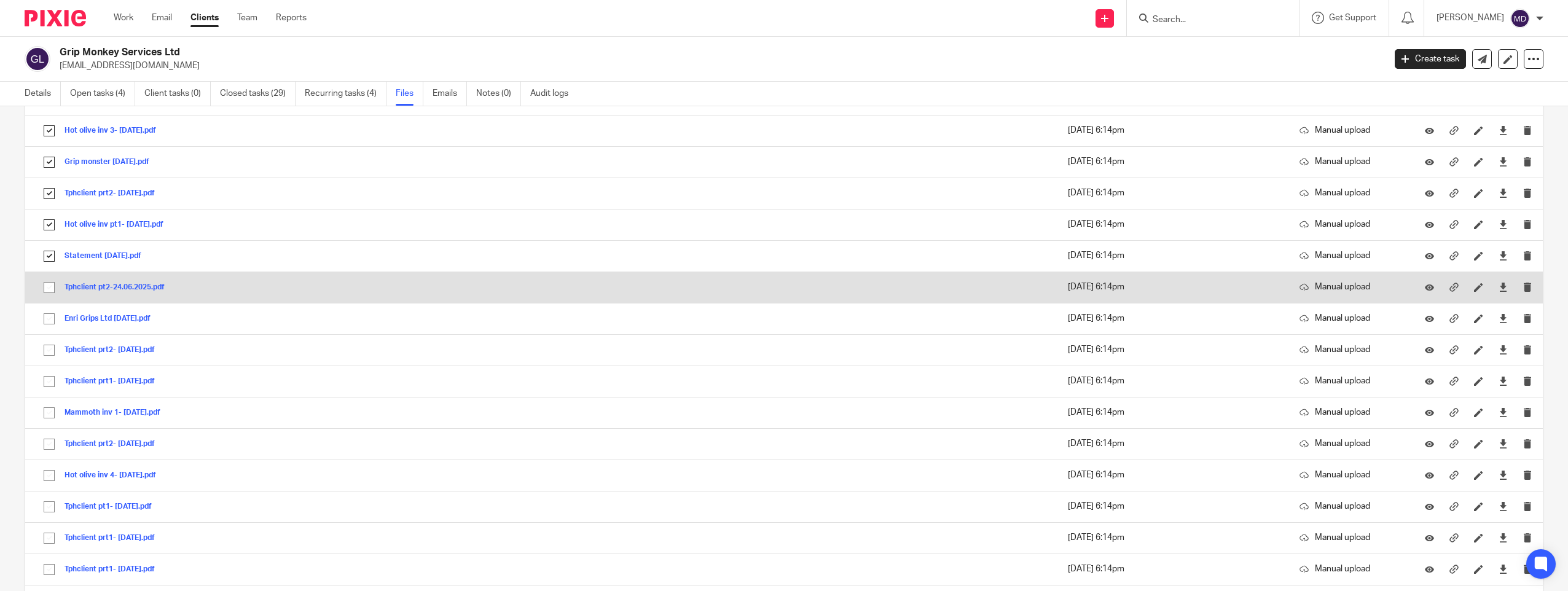
click at [50, 288] on input "checkbox" at bounding box center [49, 288] width 24 height 24
checkbox input "true"
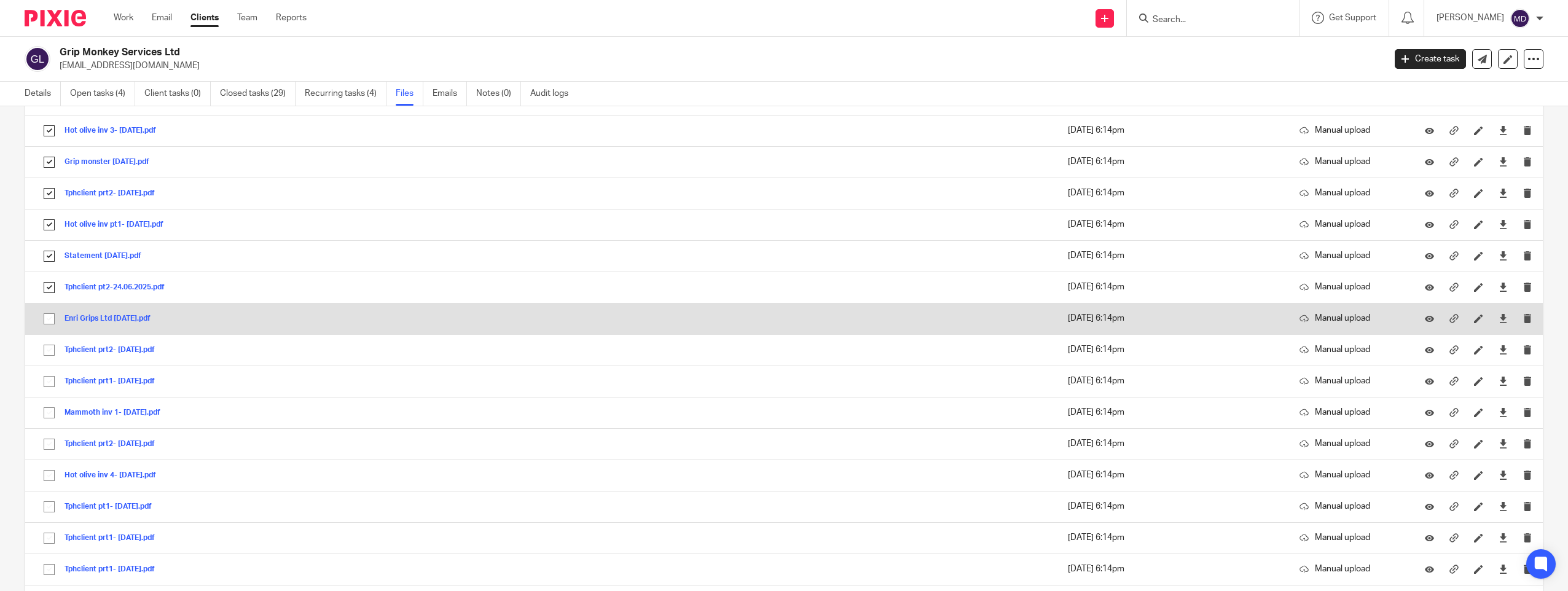
click at [52, 323] on input "checkbox" at bounding box center [49, 318] width 24 height 24
checkbox input "true"
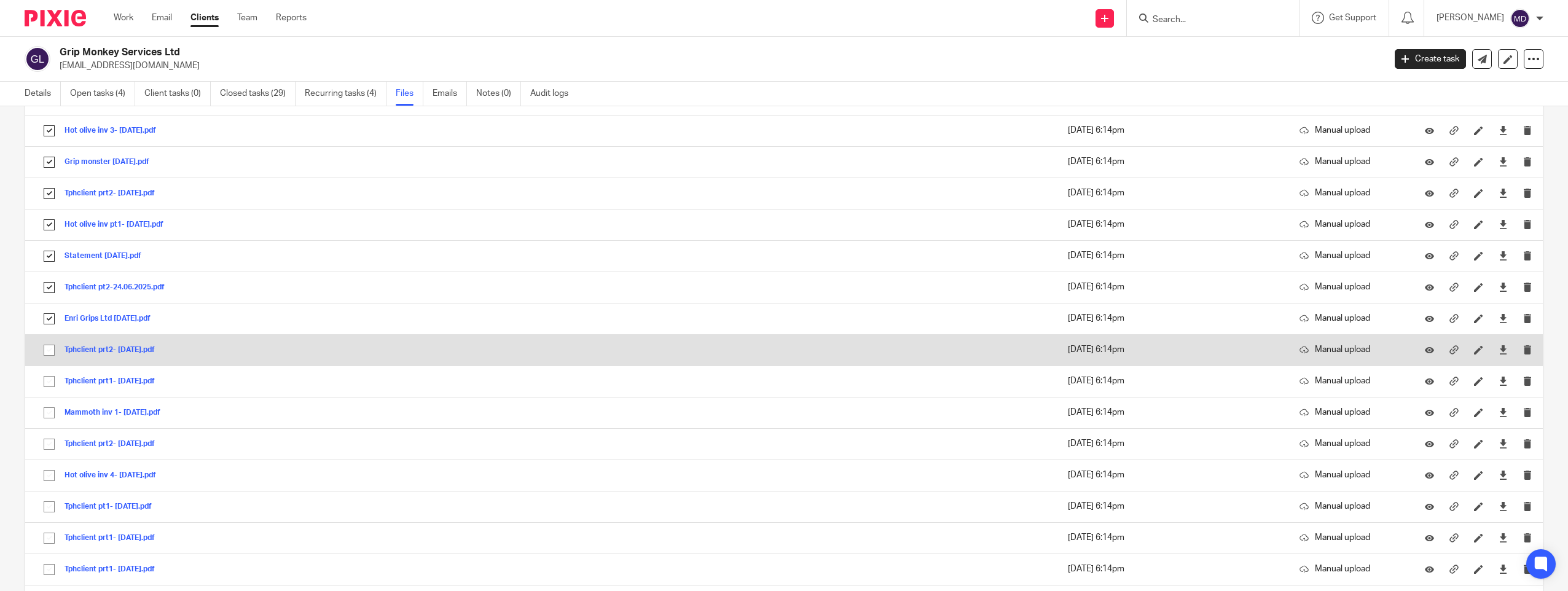
click at [49, 349] on input "checkbox" at bounding box center [49, 350] width 24 height 24
checkbox input "true"
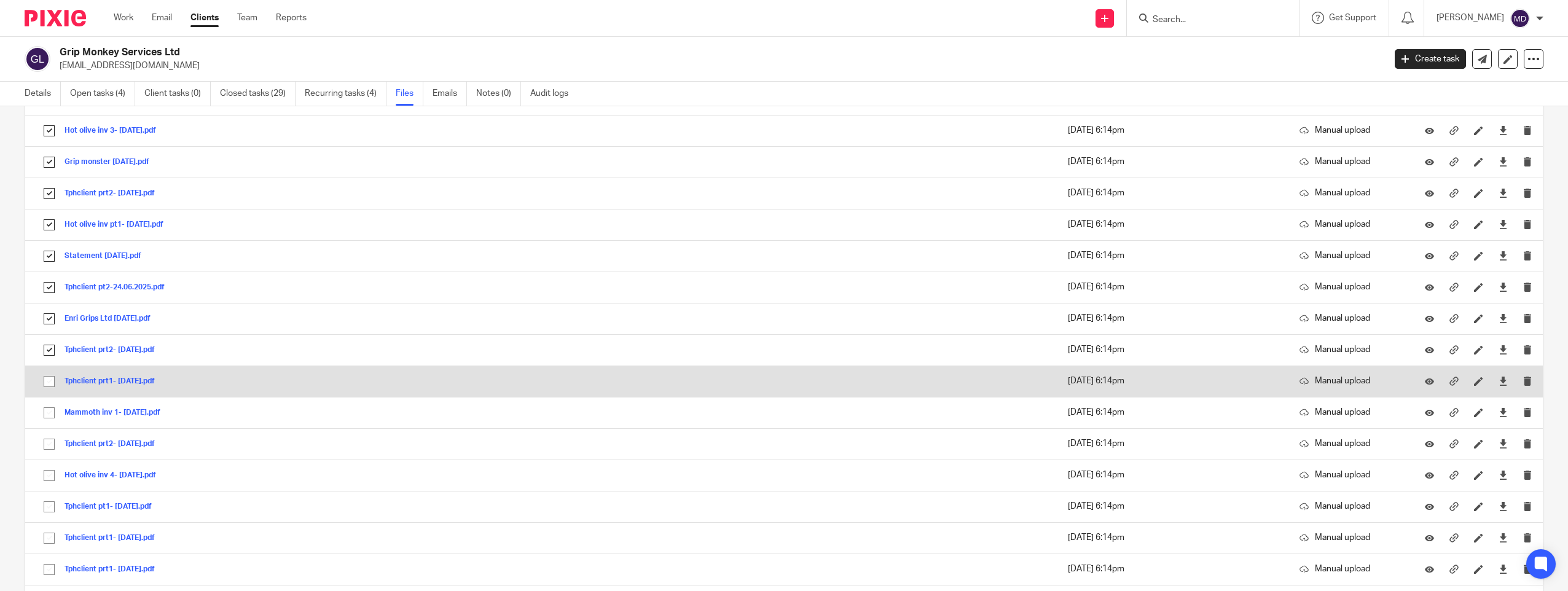
click at [47, 380] on input "checkbox" at bounding box center [49, 382] width 24 height 24
checkbox input "true"
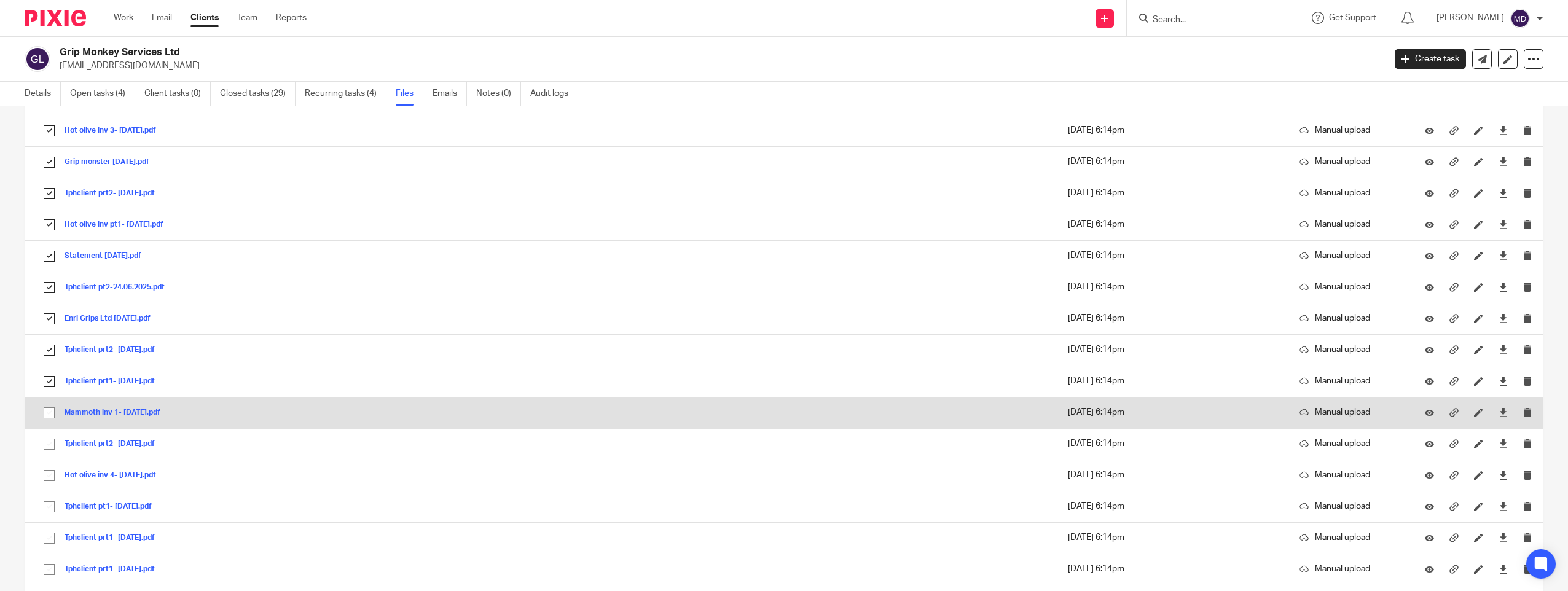
click at [49, 416] on input "checkbox" at bounding box center [49, 412] width 24 height 24
checkbox input "true"
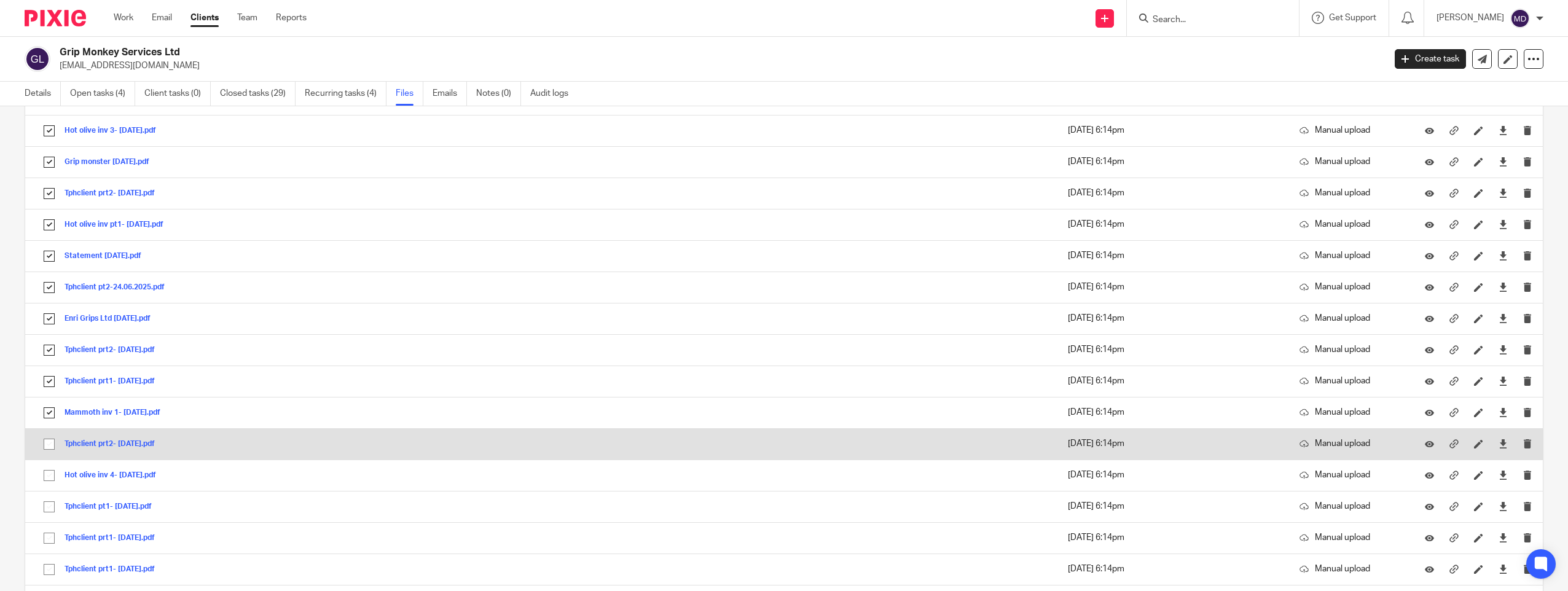
click at [49, 442] on input "checkbox" at bounding box center [49, 444] width 24 height 24
checkbox input "true"
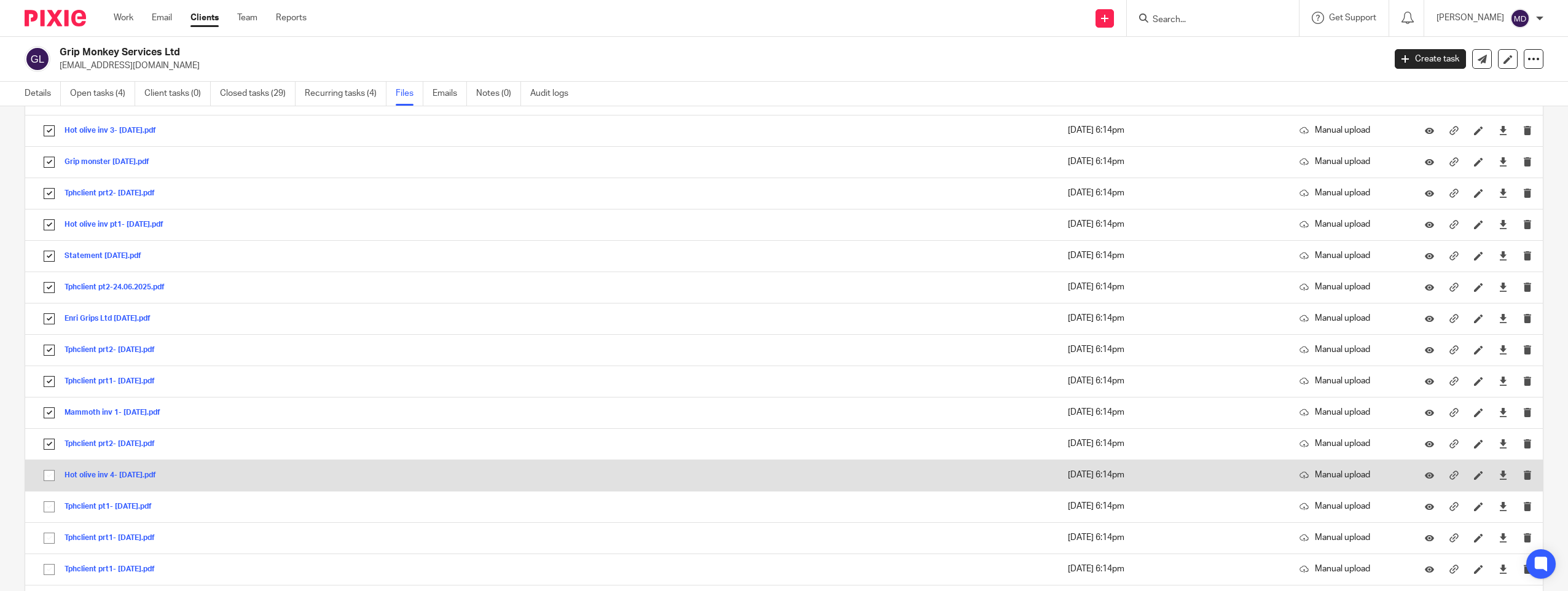
click at [47, 473] on input "checkbox" at bounding box center [49, 476] width 24 height 24
checkbox input "true"
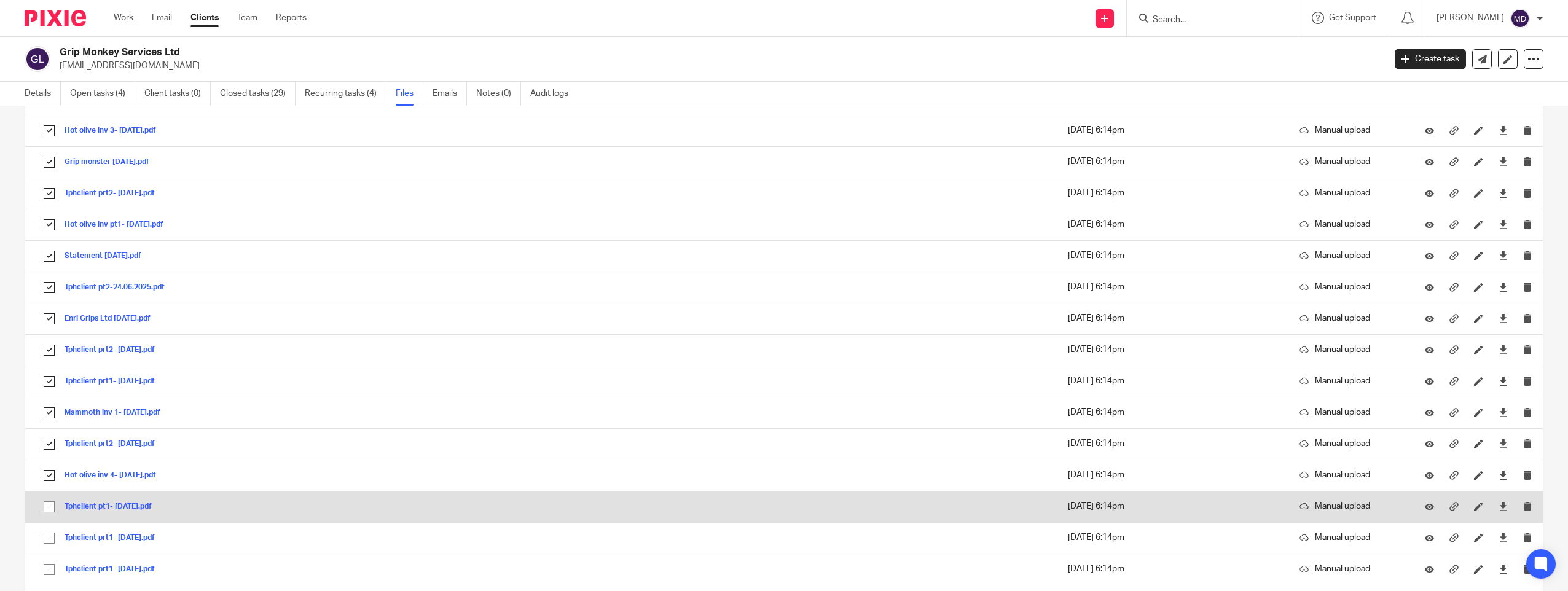
click at [53, 508] on input "checkbox" at bounding box center [49, 506] width 24 height 24
checkbox input "true"
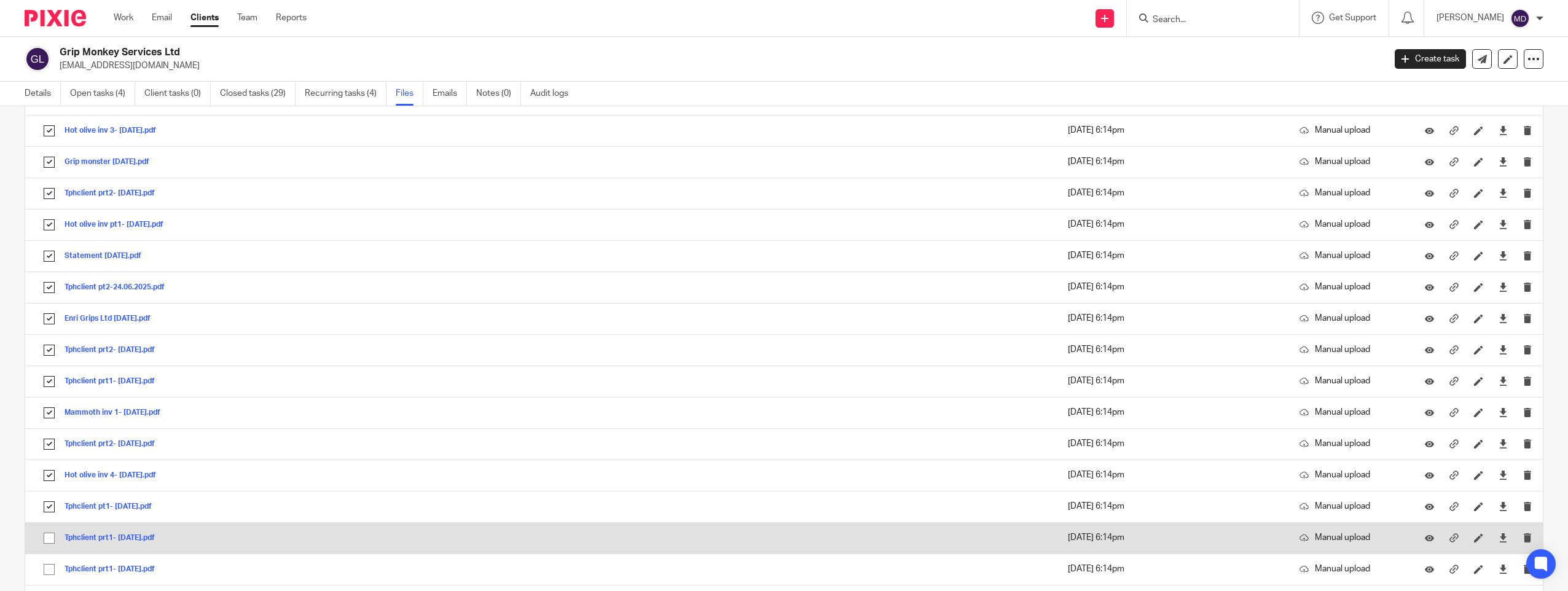
click at [49, 536] on input "checkbox" at bounding box center [49, 538] width 24 height 24
checkbox input "true"
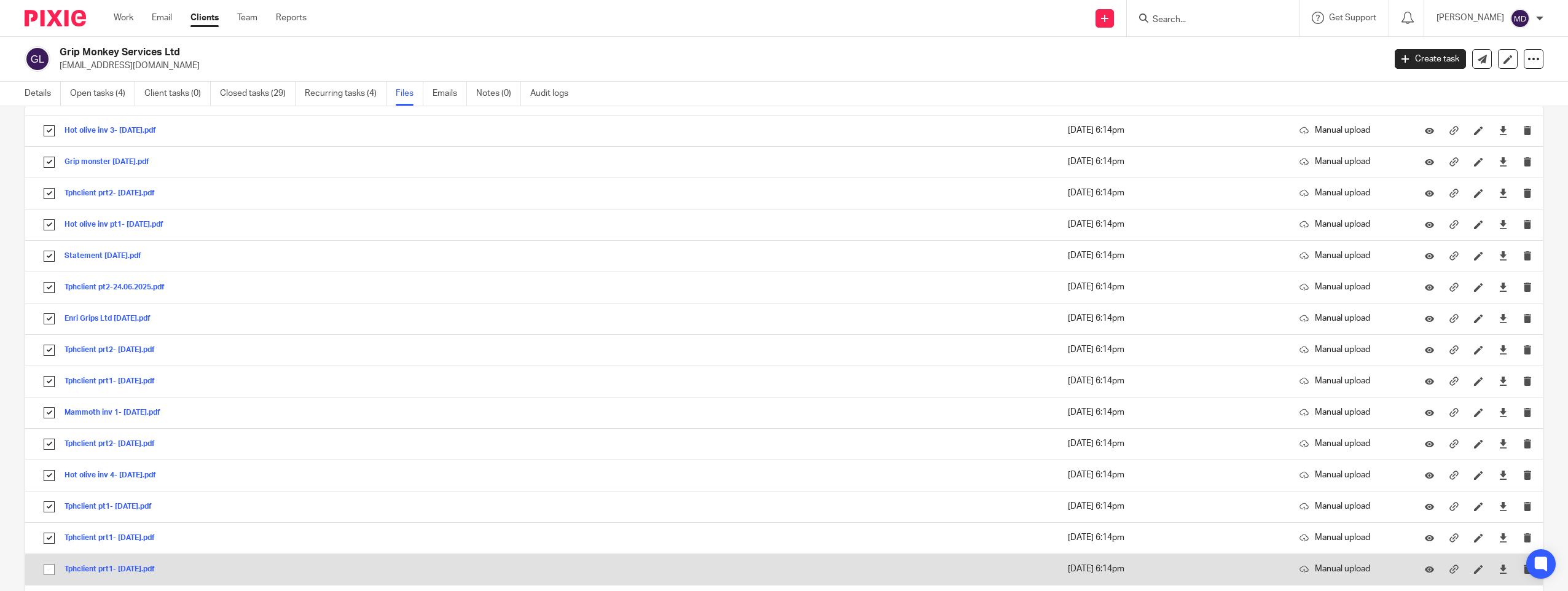
click at [51, 572] on input "checkbox" at bounding box center [49, 569] width 24 height 24
checkbox input "true"
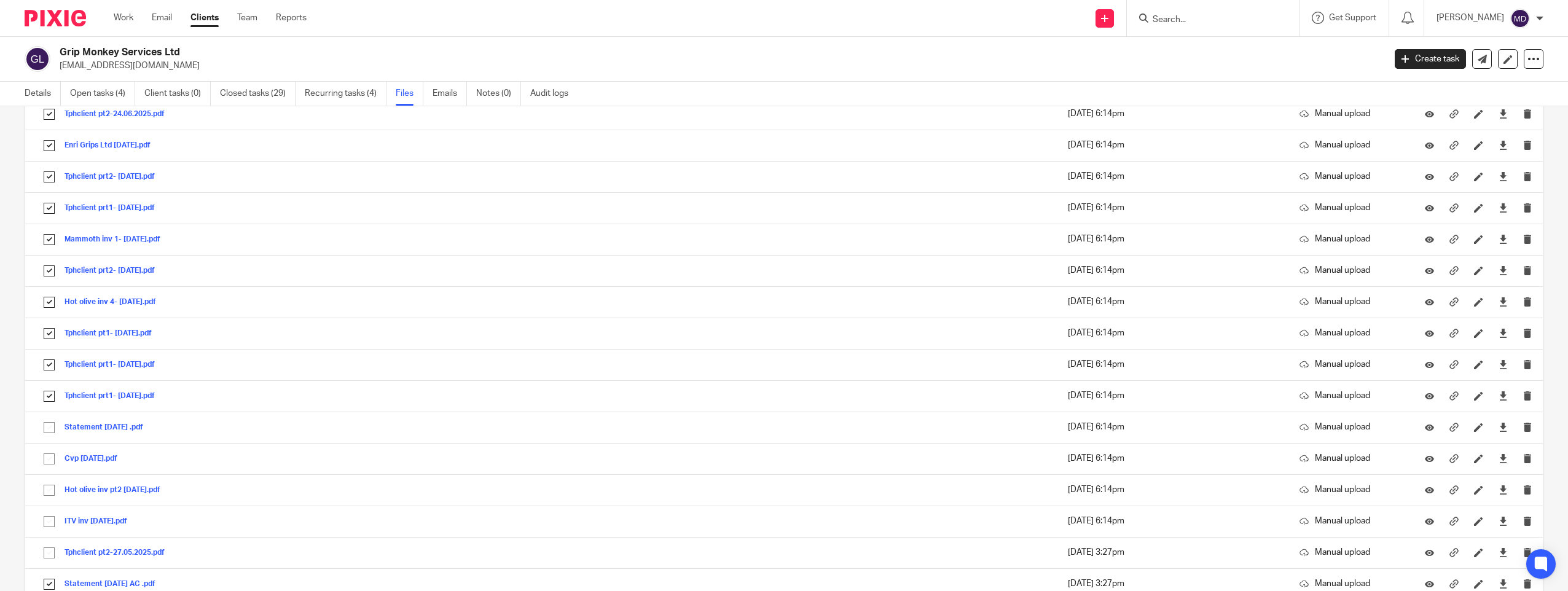
scroll to position [942, 0]
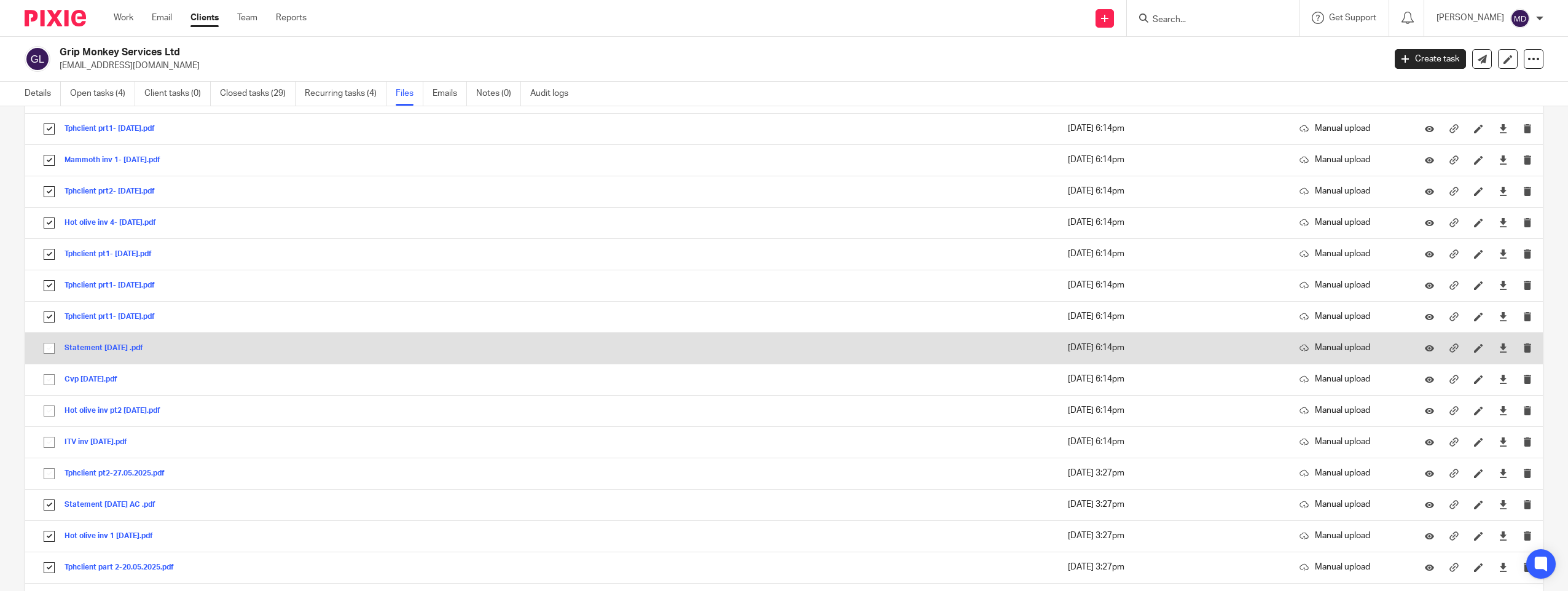
click at [48, 347] on input "checkbox" at bounding box center [49, 348] width 24 height 24
checkbox input "true"
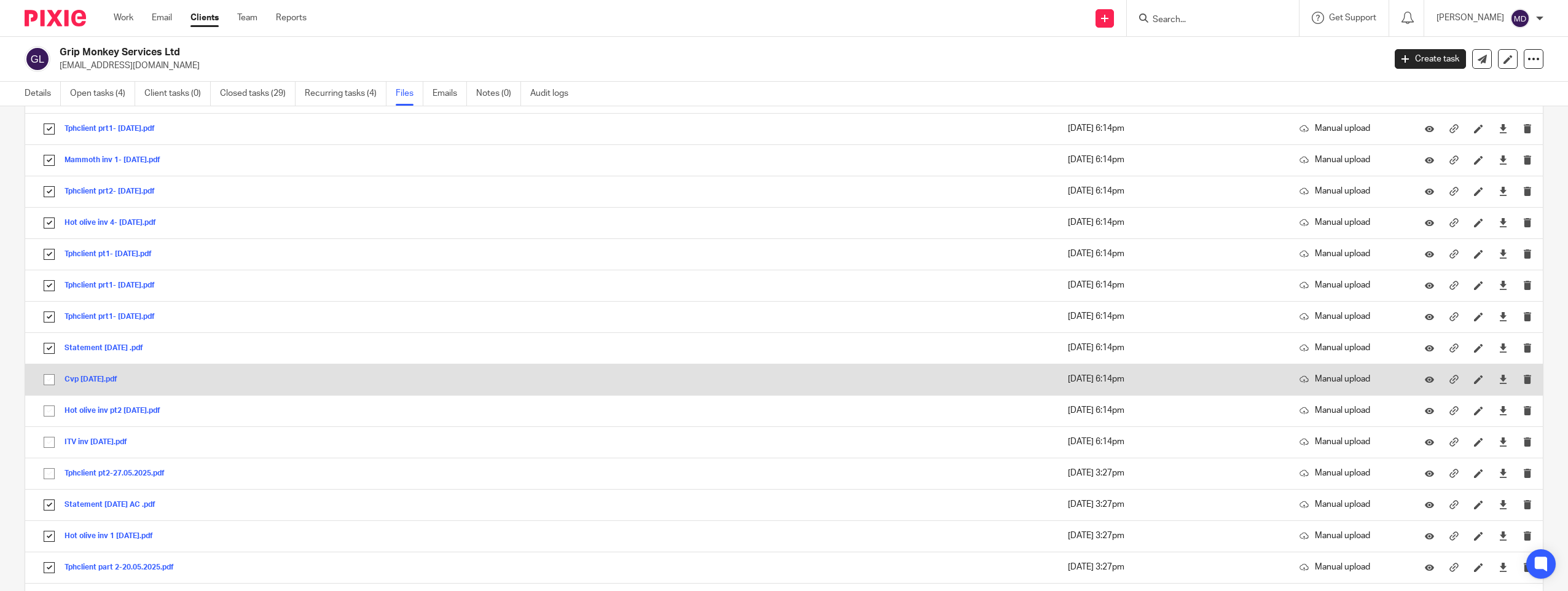
click at [52, 384] on input "checkbox" at bounding box center [49, 379] width 24 height 24
checkbox input "true"
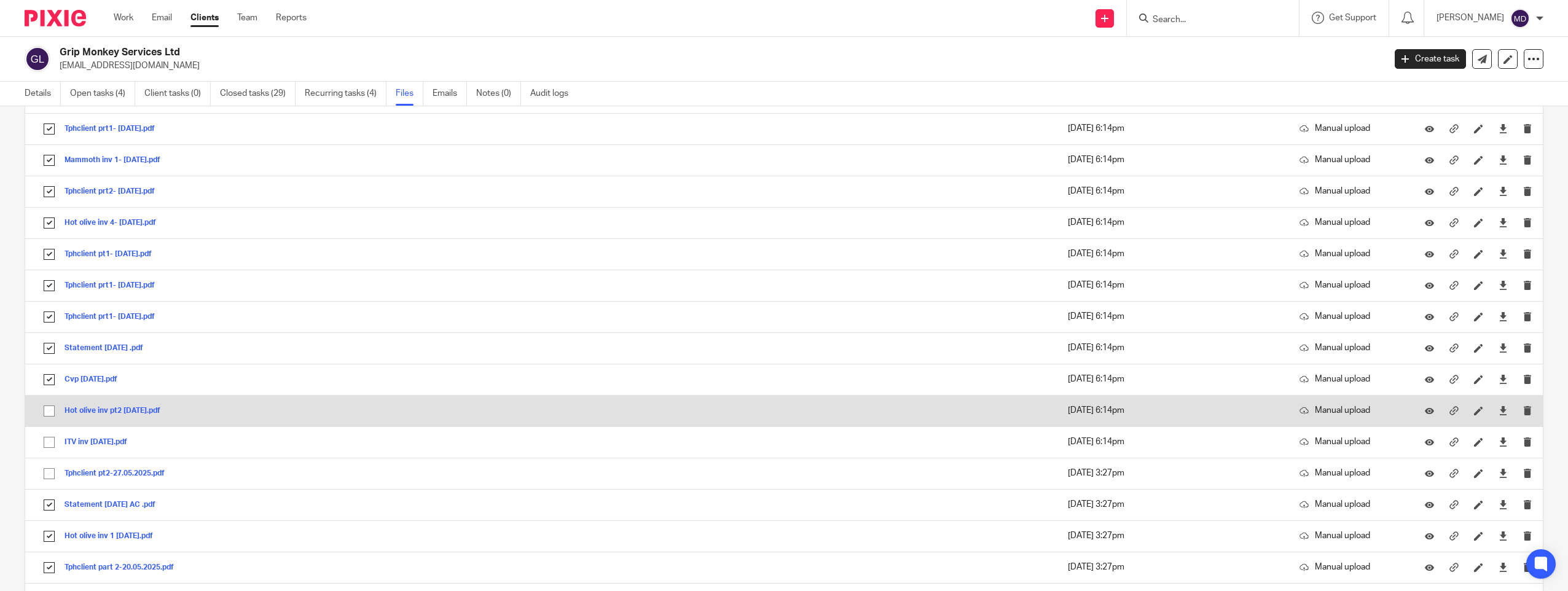
click at [45, 416] on input "checkbox" at bounding box center [49, 411] width 24 height 24
checkbox input "true"
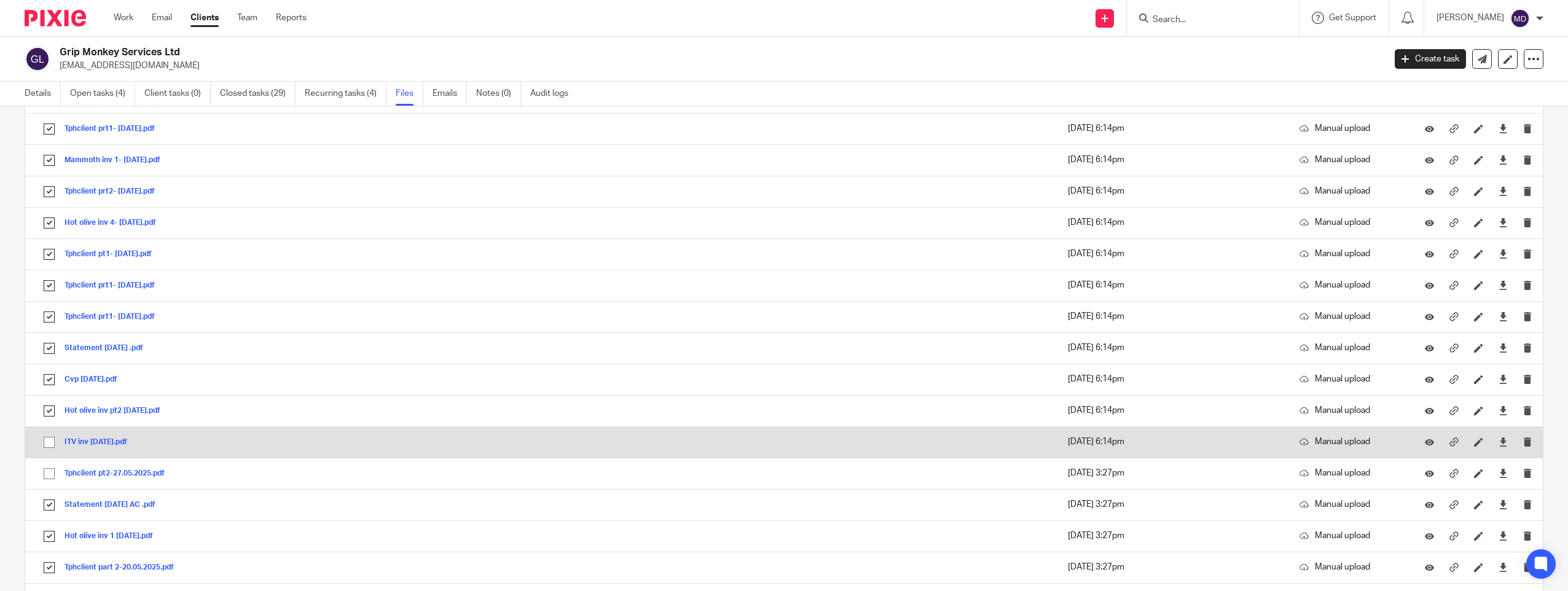
click at [49, 449] on input "checkbox" at bounding box center [49, 443] width 24 height 24
checkbox input "true"
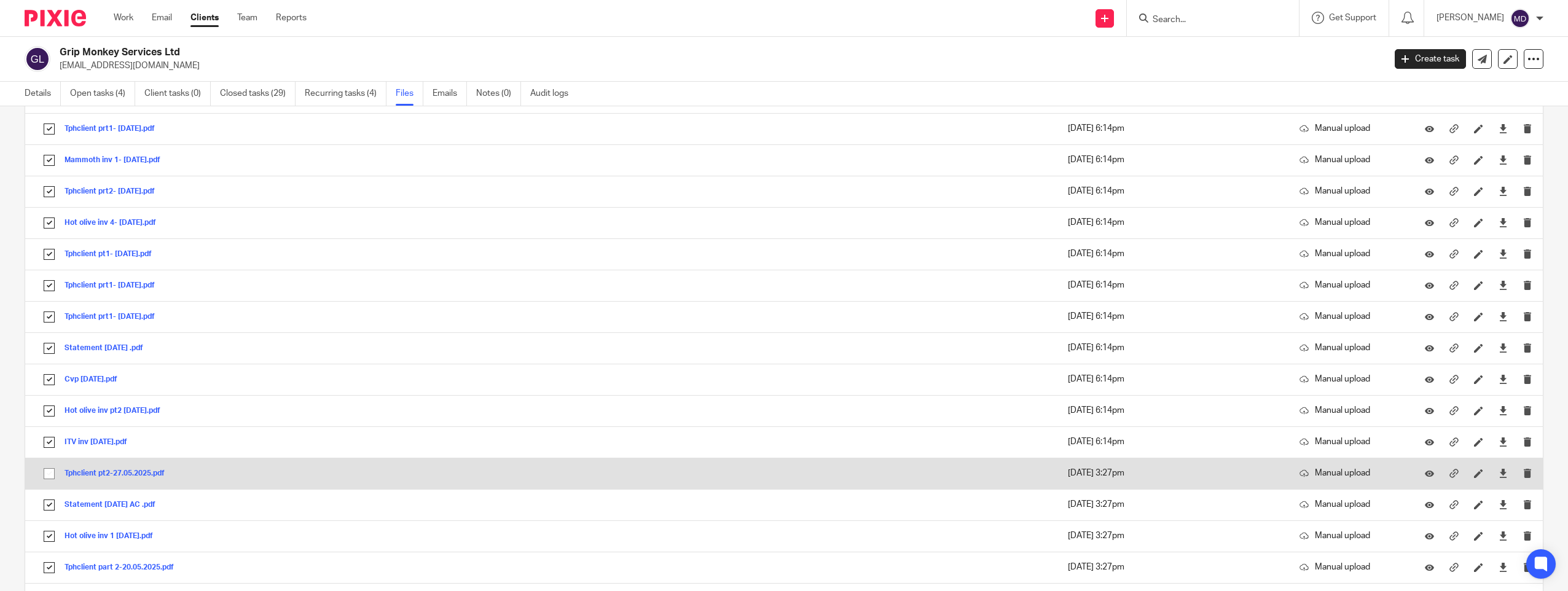
click at [49, 474] on input "checkbox" at bounding box center [49, 473] width 24 height 24
checkbox input "true"
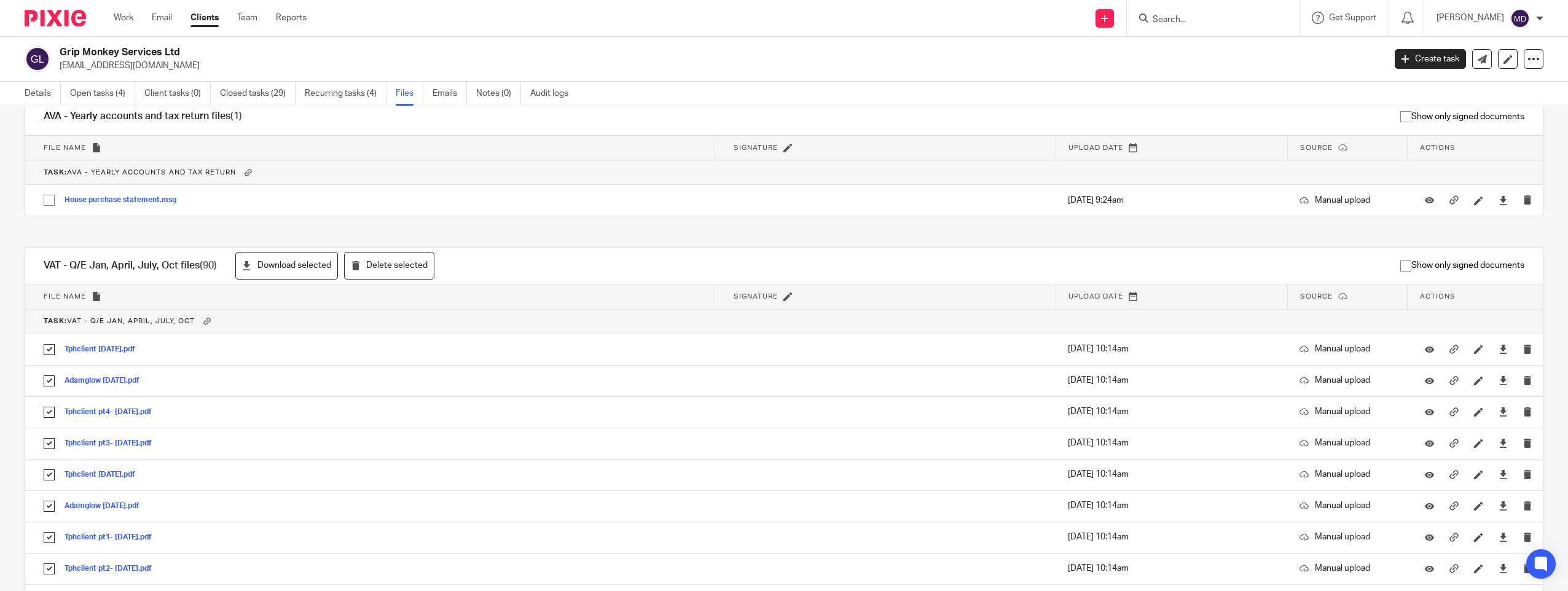
scroll to position [184, 0]
click at [303, 266] on button "Download selected" at bounding box center [286, 270] width 103 height 28
